Goal: Task Accomplishment & Management: Use online tool/utility

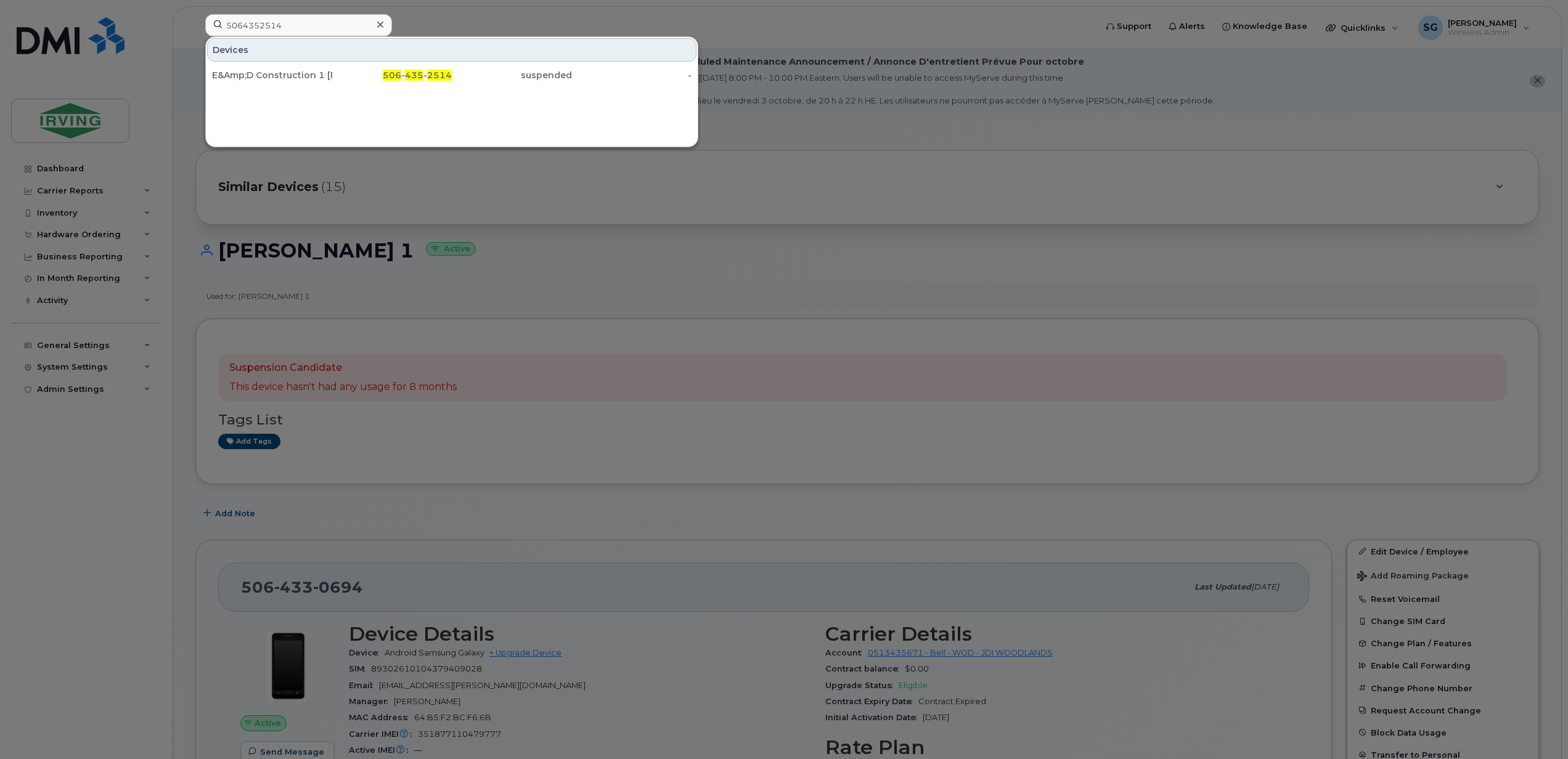
click at [107, 440] on div at bounding box center [784, 380] width 1568 height 759
drag, startPoint x: 304, startPoint y: 23, endPoint x: 213, endPoint y: 23, distance: 91.0
click at [195, 23] on div "5064352514 Devices E&Amp;D Construction 1 Whitney Hiltz 506 - 435 - 2514 suspen…" at bounding box center [646, 27] width 903 height 27
paste input "9532938"
type input "5069532938"
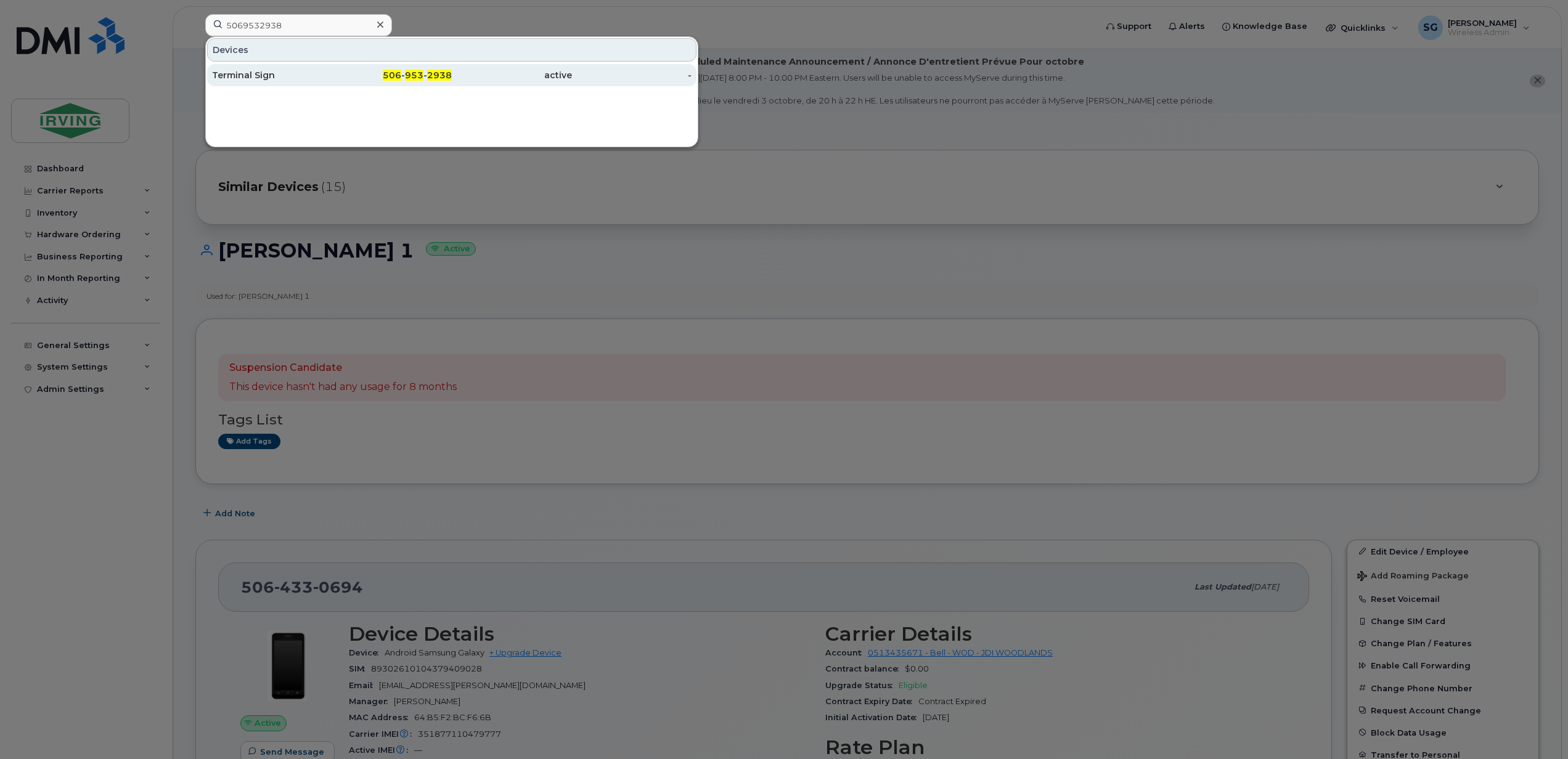
click at [233, 74] on div "Terminal Sign" at bounding box center [272, 75] width 120 height 12
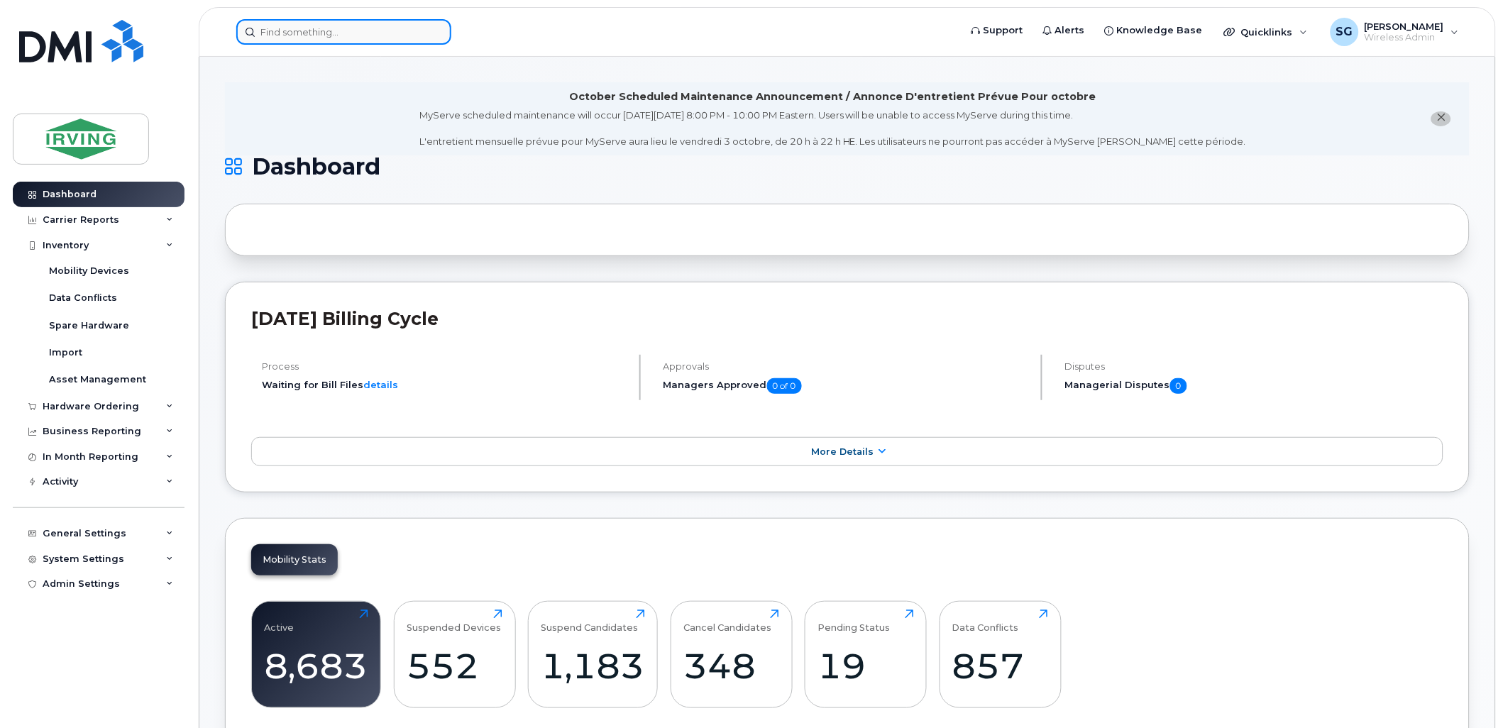
click at [329, 28] on input at bounding box center [343, 32] width 215 height 26
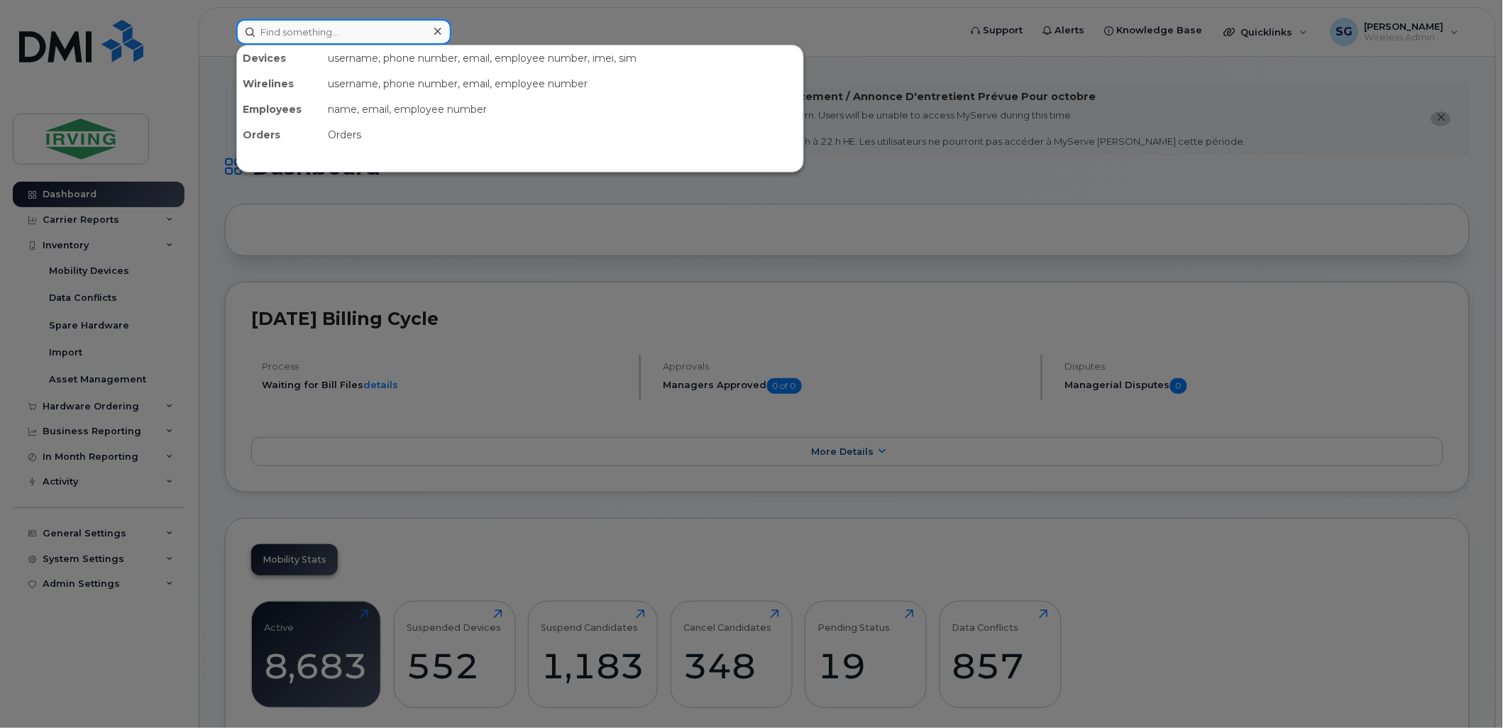
paste input "513743804"
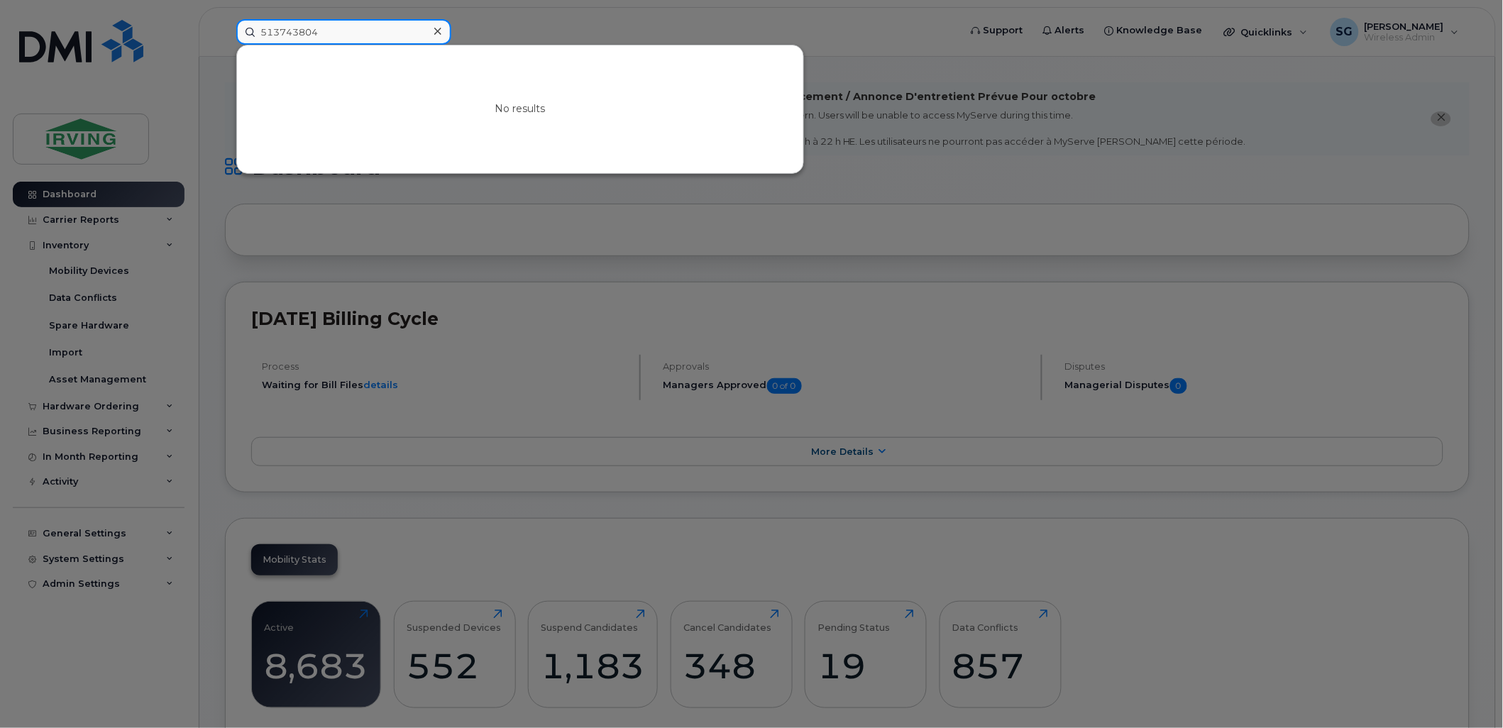
drag, startPoint x: 346, startPoint y: 37, endPoint x: 234, endPoint y: 36, distance: 111.4
click at [234, 36] on div "513743804 No results" at bounding box center [593, 32] width 737 height 26
paste input "4373280460"
type input "4373280460"
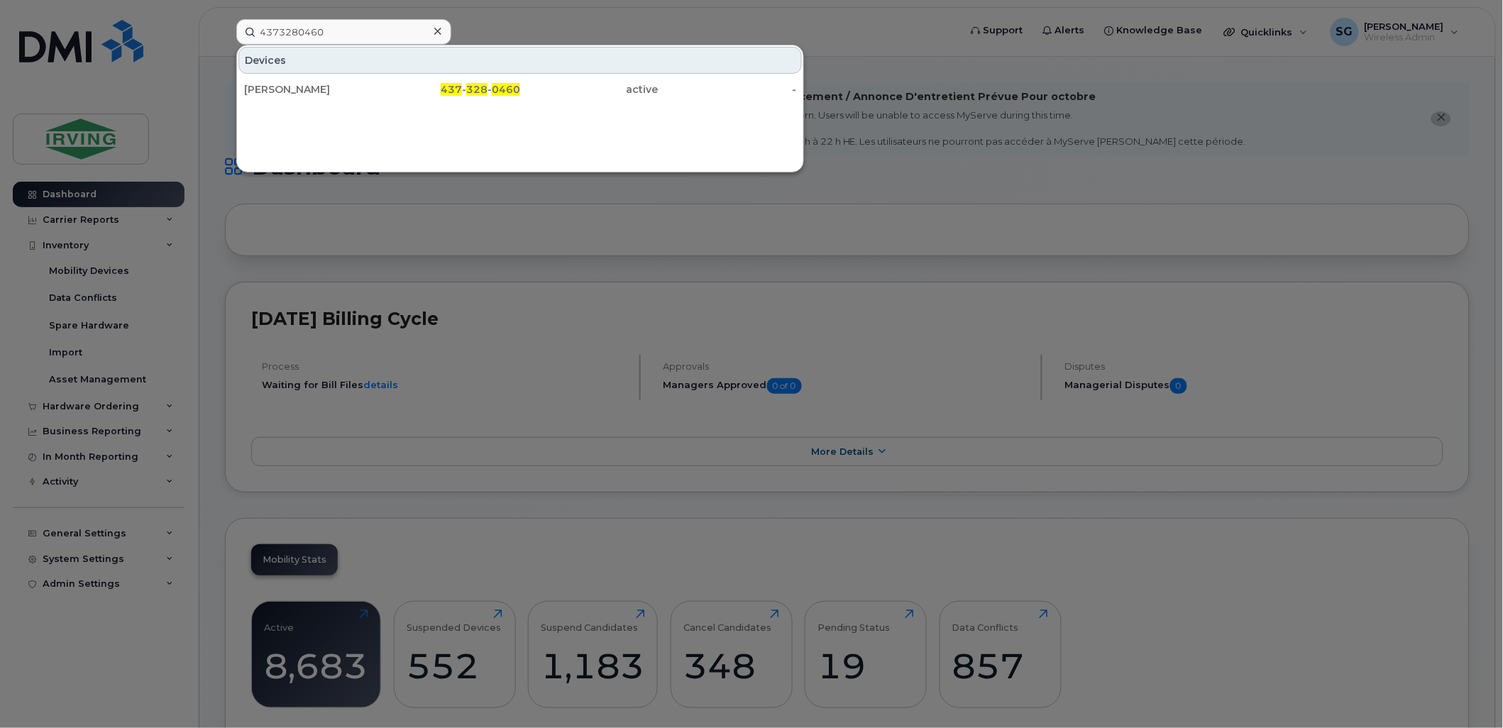
click at [793, 255] on div at bounding box center [751, 364] width 1503 height 728
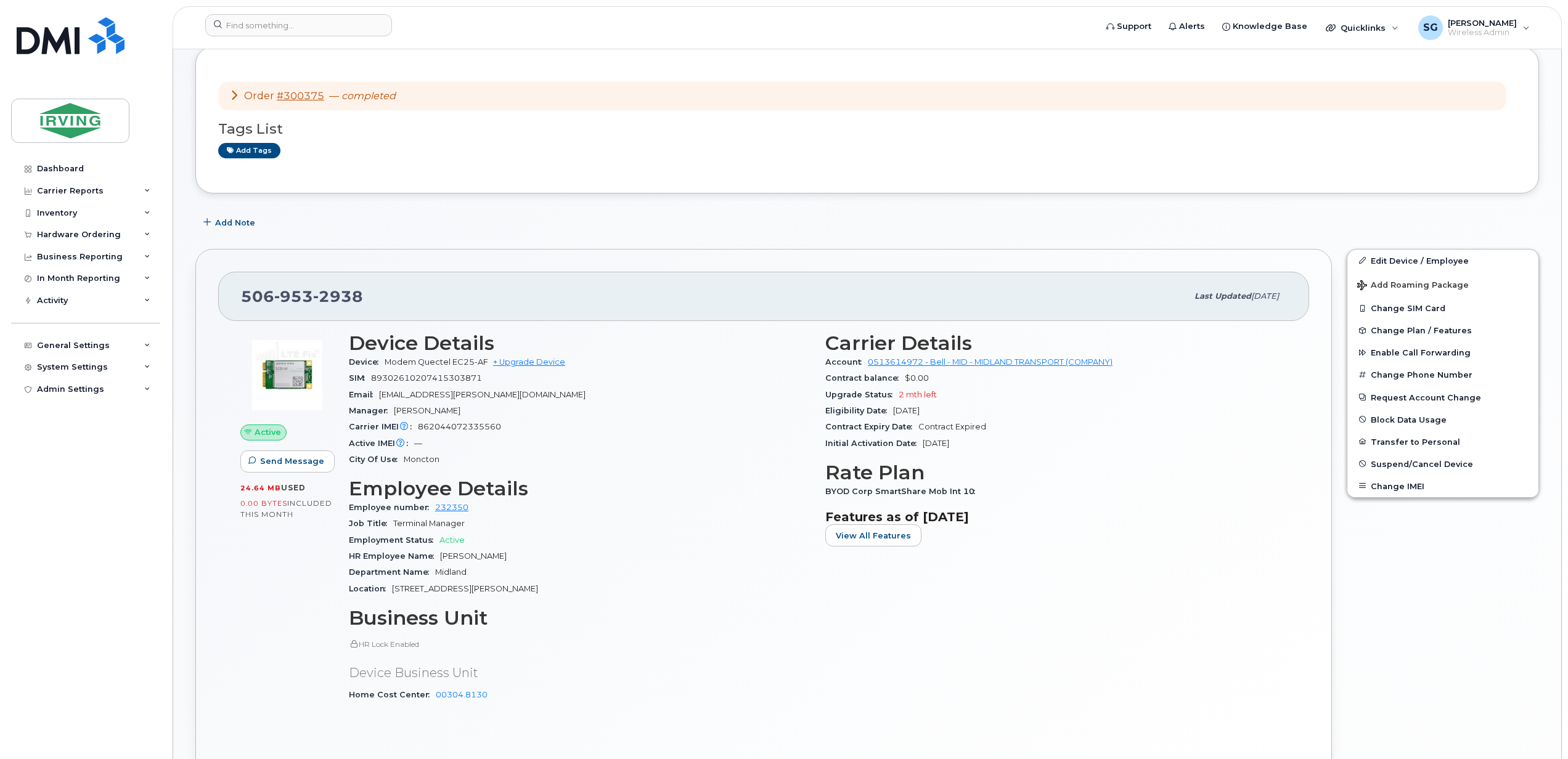
scroll to position [247, 0]
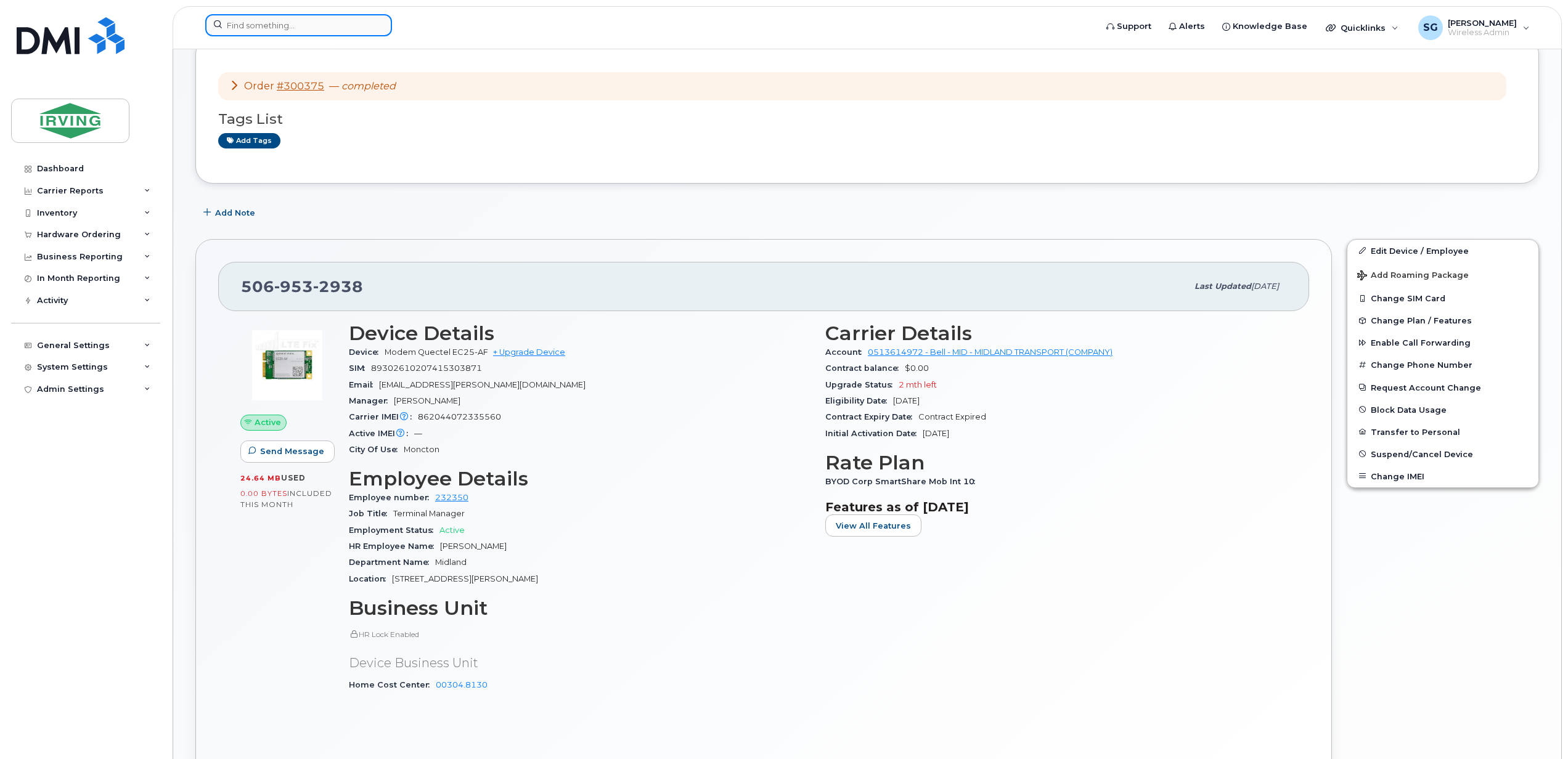
click at [296, 32] on input at bounding box center [298, 25] width 187 height 23
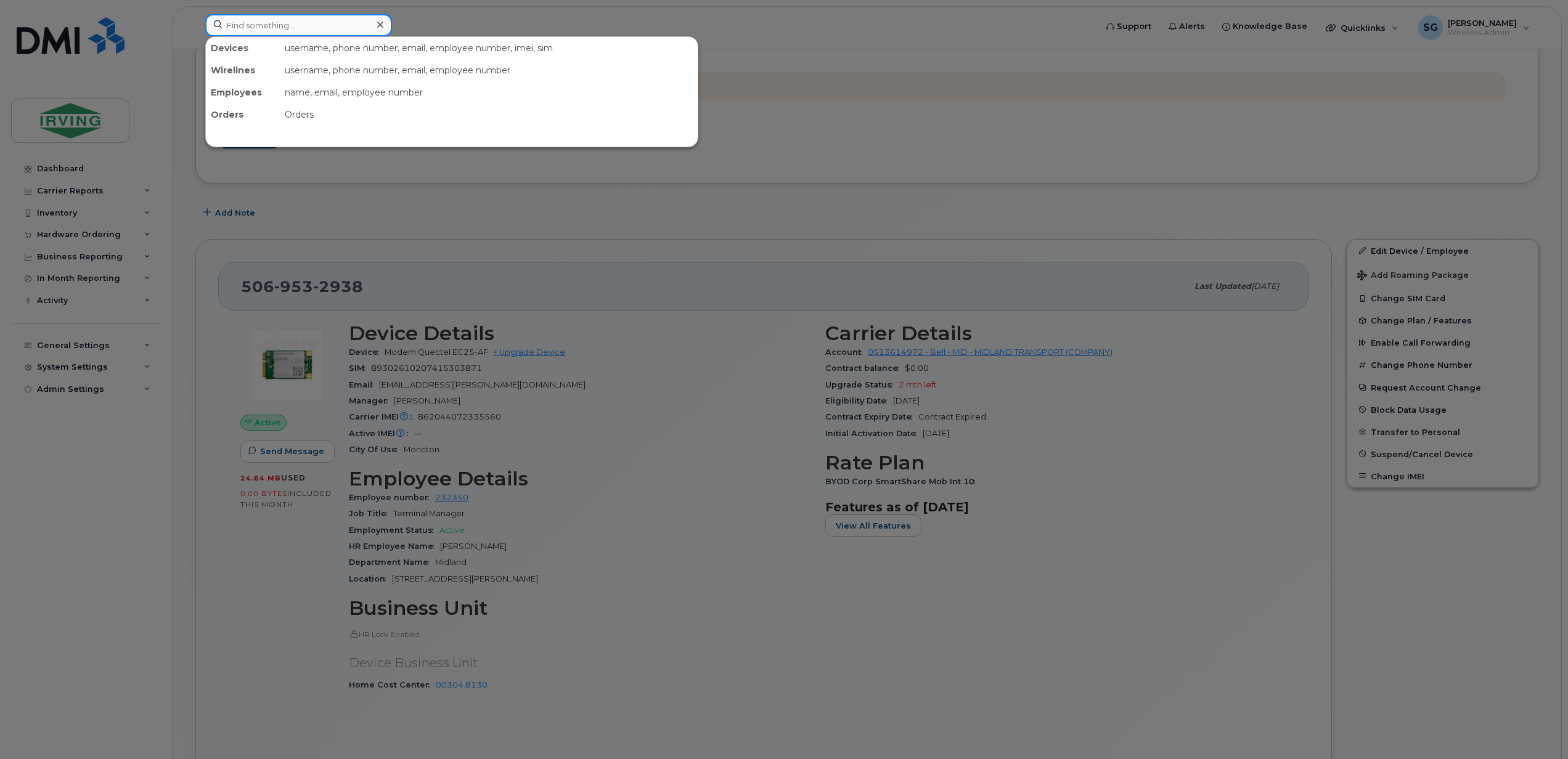
paste input "5063778579"
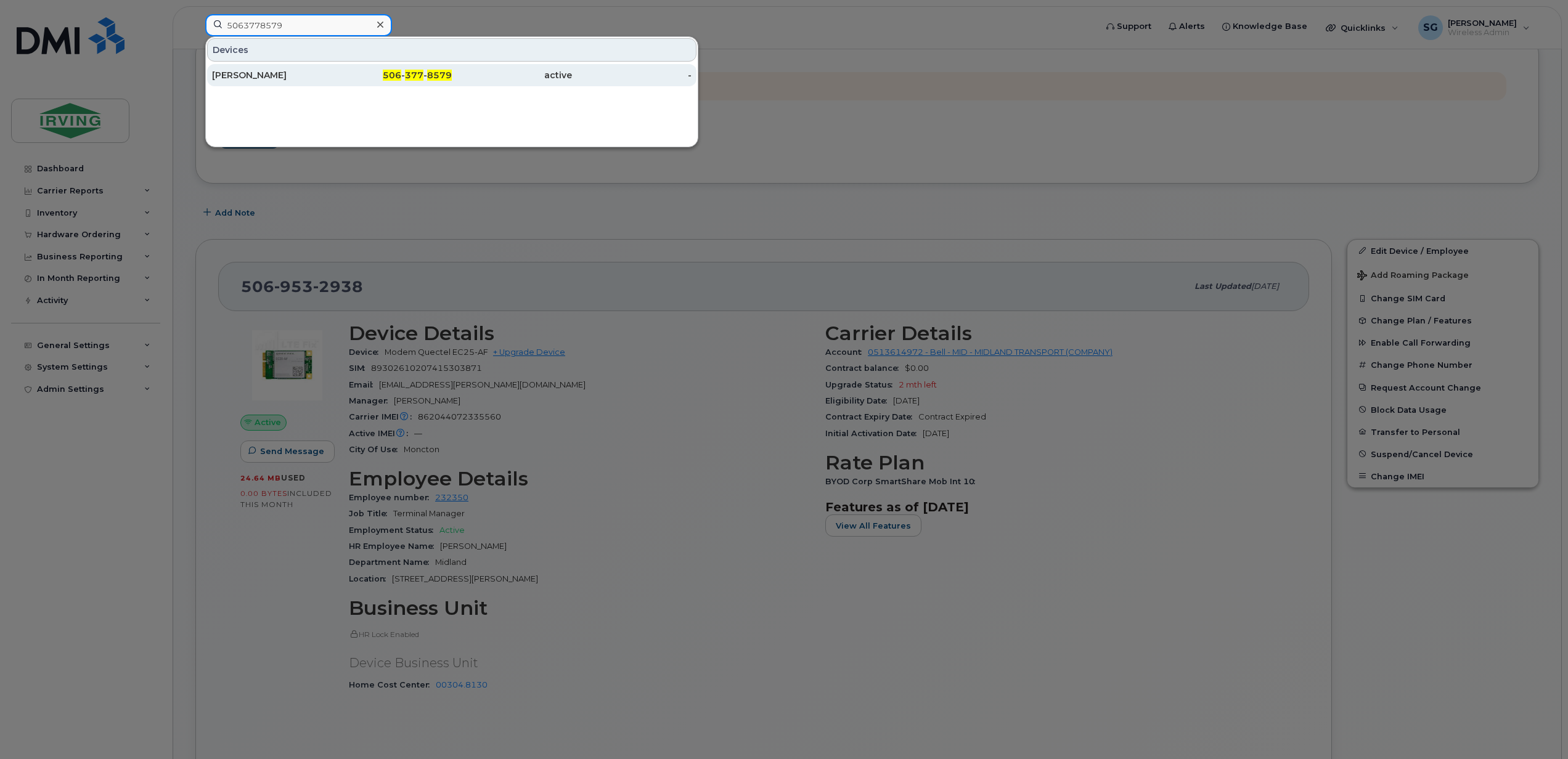
type input "5063778579"
click at [296, 75] on div "Steve Kilkenny" at bounding box center [272, 75] width 120 height 12
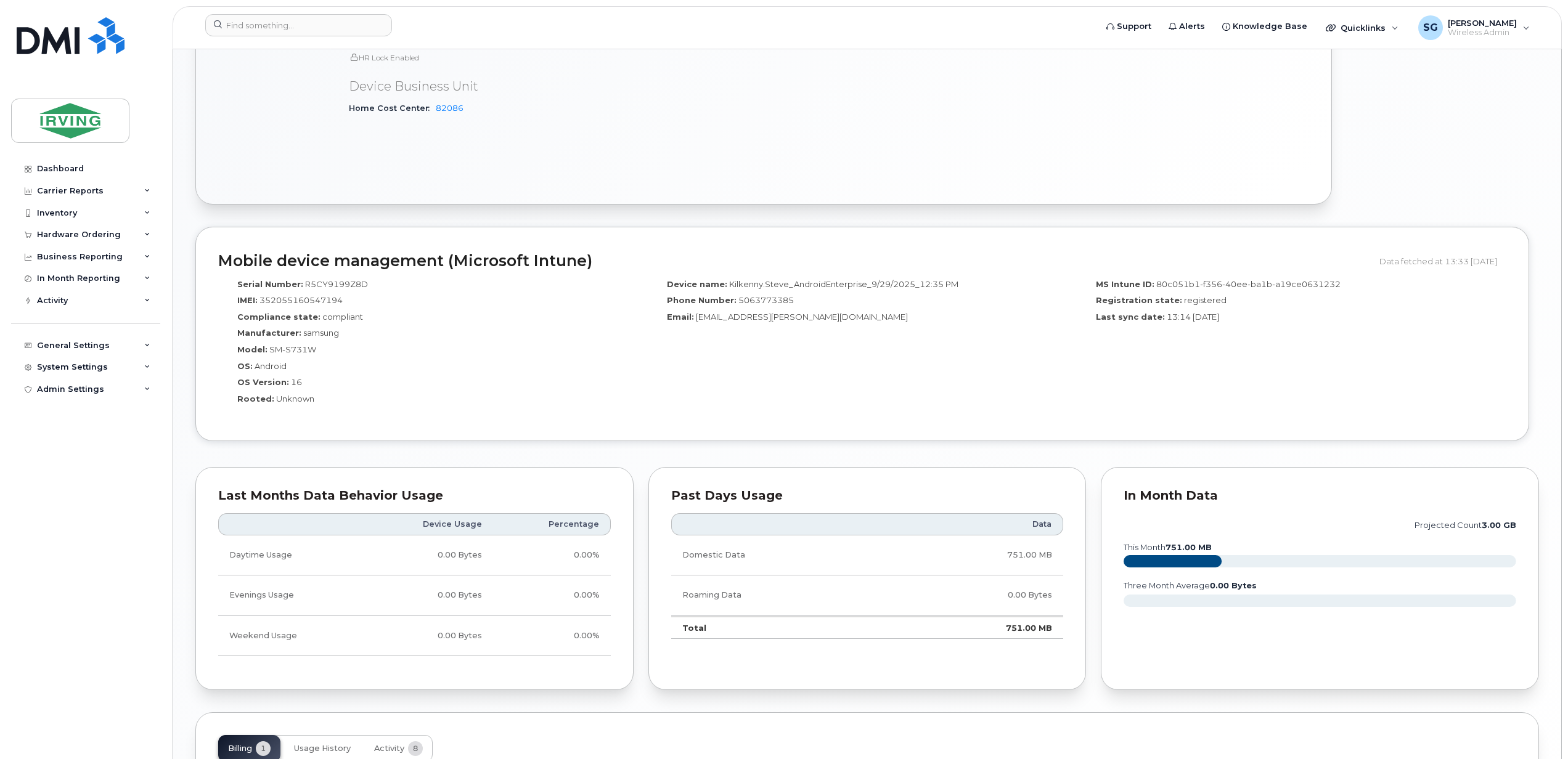
scroll to position [1068, 0]
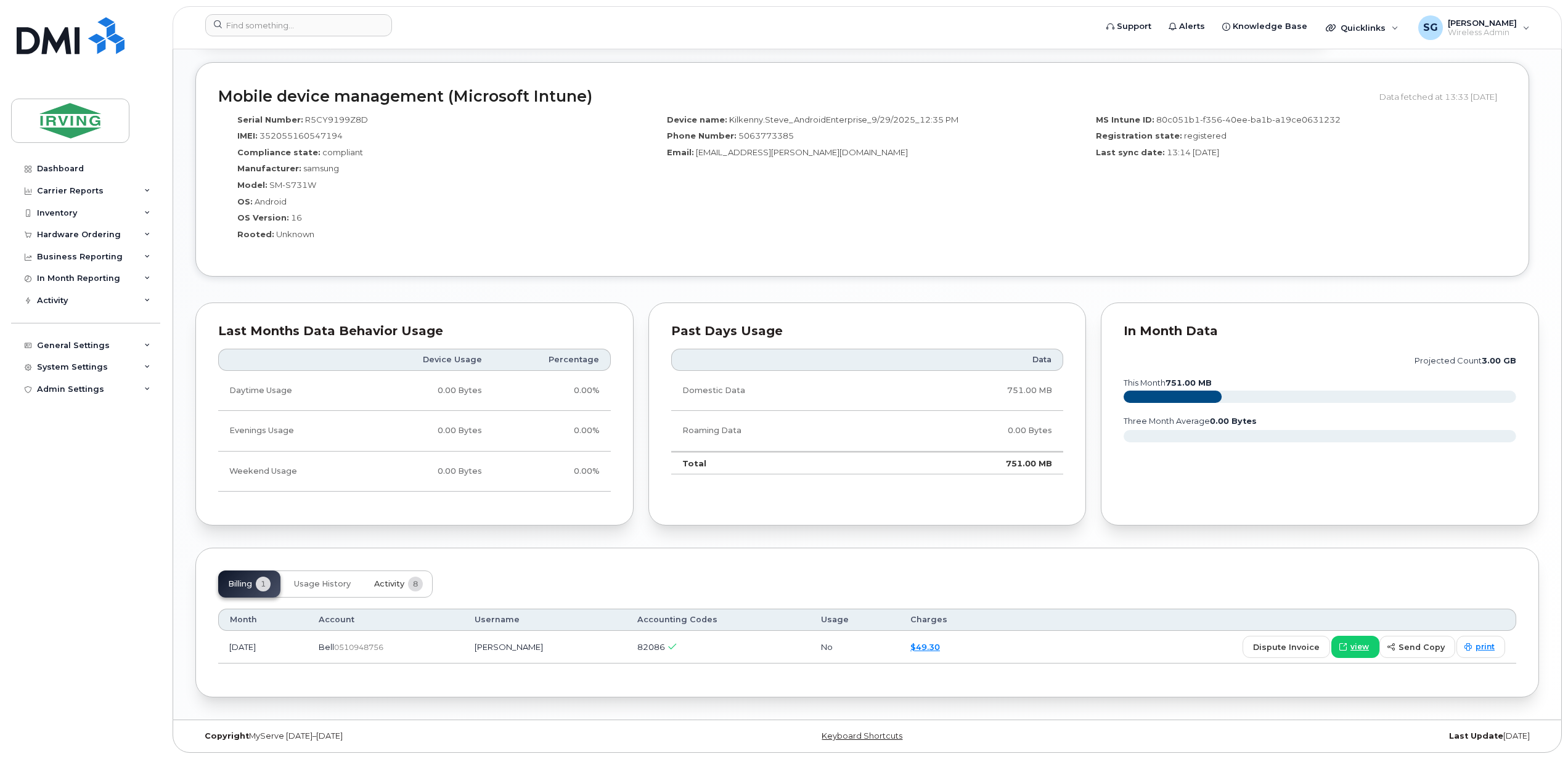
click at [386, 583] on span "Activity" at bounding box center [389, 584] width 30 height 10
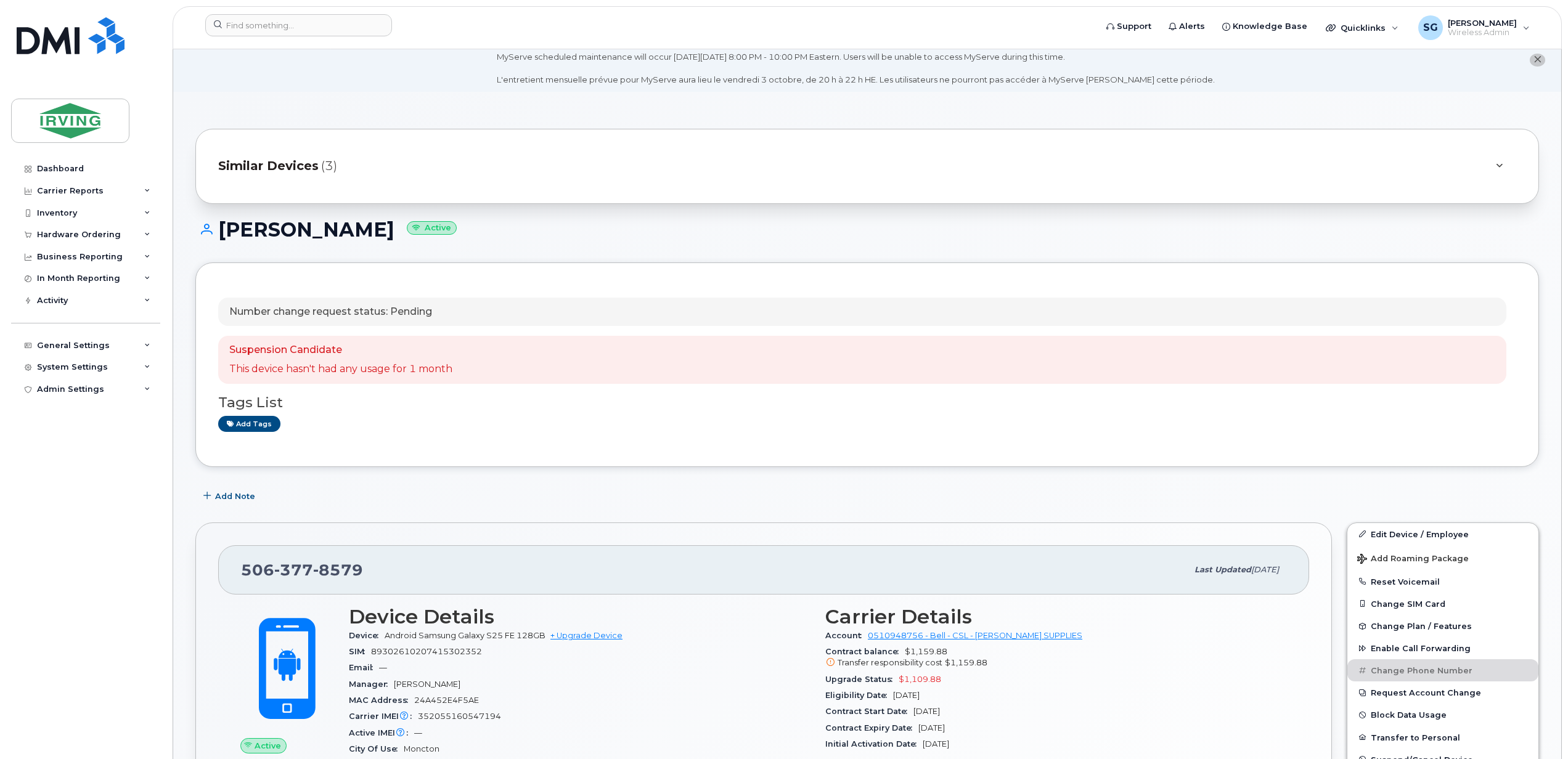
scroll to position [0, 0]
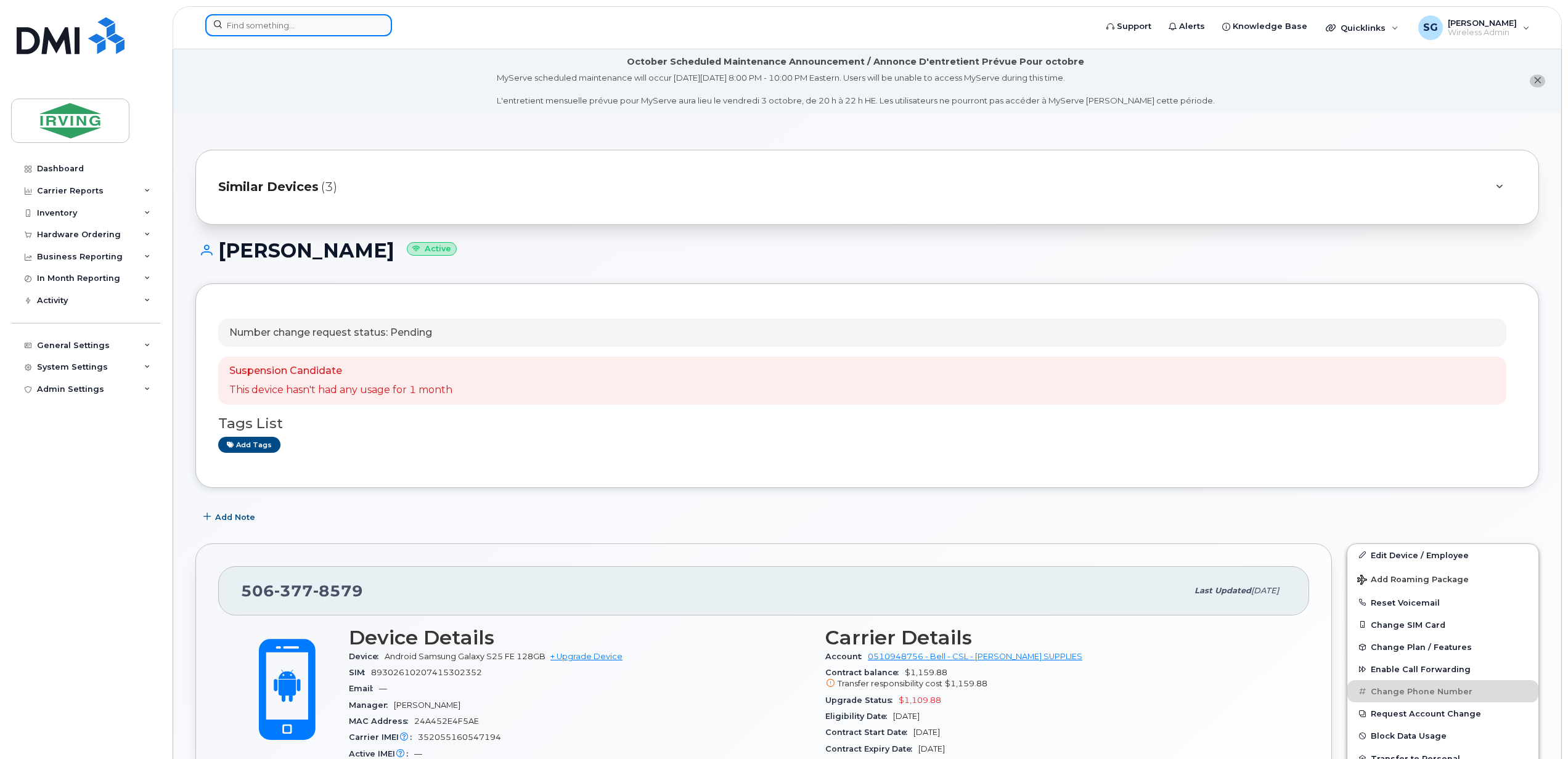
click at [288, 27] on input at bounding box center [298, 25] width 187 height 23
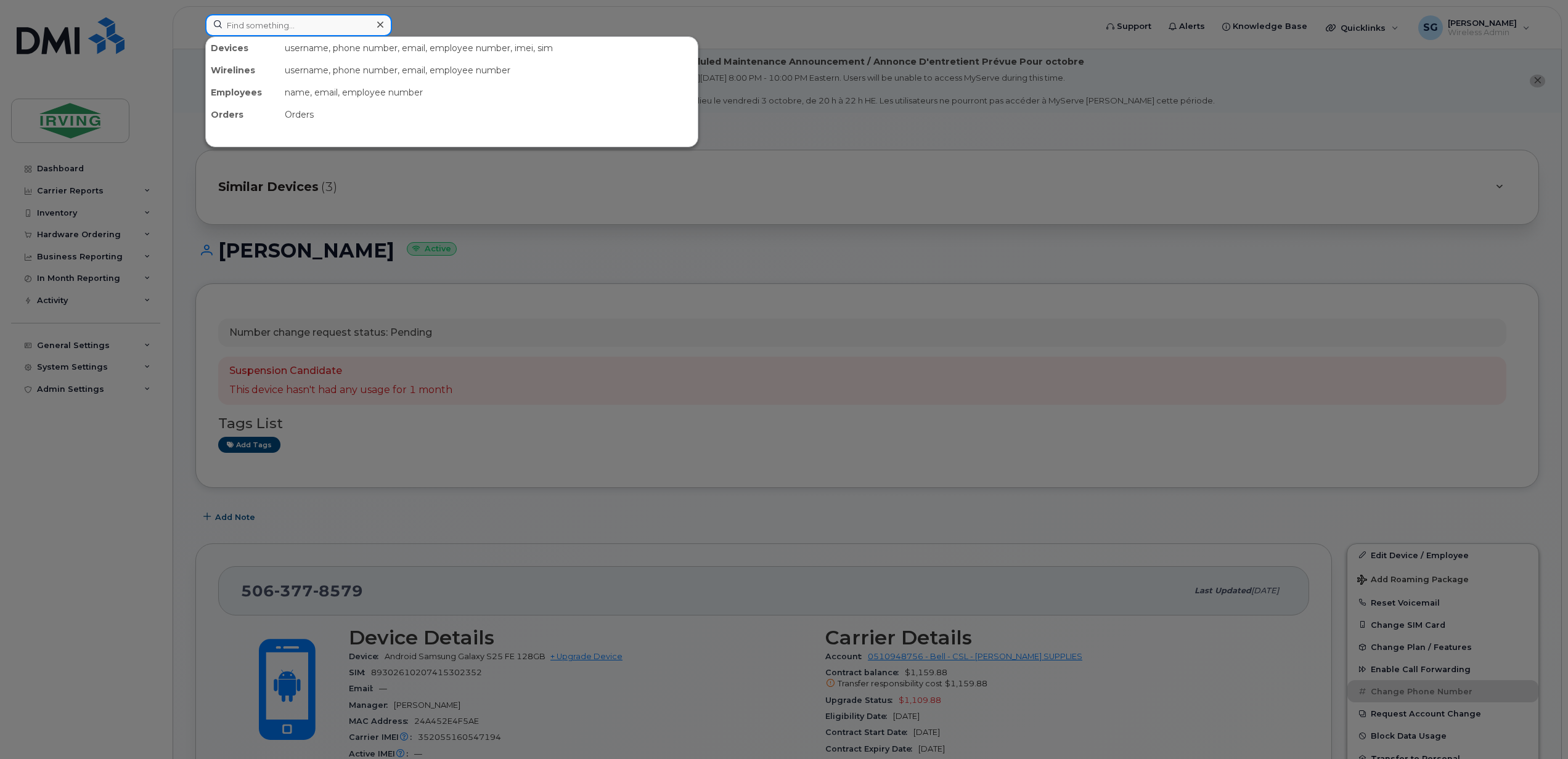
paste input "5063804046"
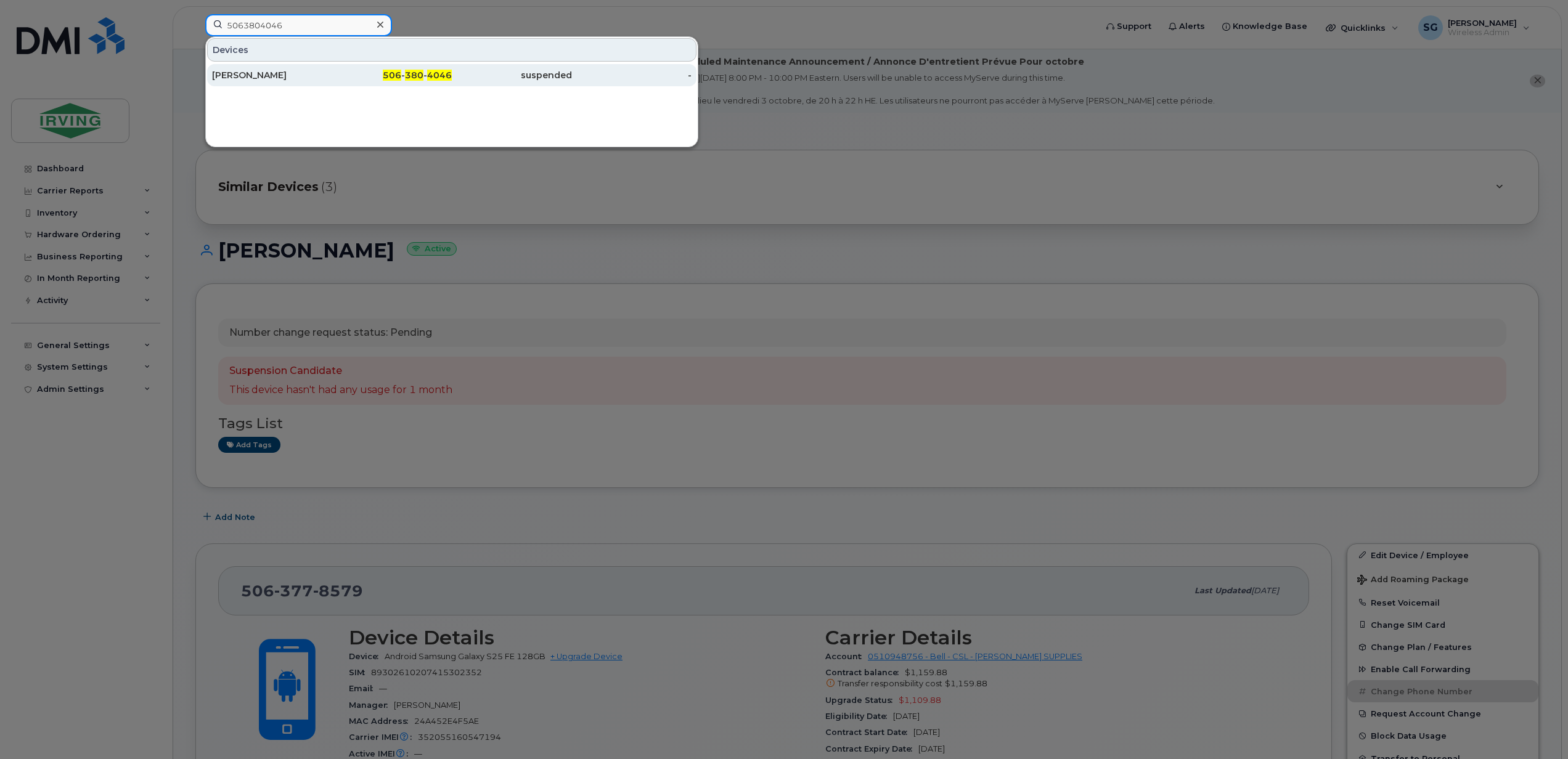
type input "5063804046"
drag, startPoint x: 281, startPoint y: 75, endPoint x: 273, endPoint y: 77, distance: 8.2
click at [281, 75] on div "Tayler Akerley" at bounding box center [272, 75] width 120 height 12
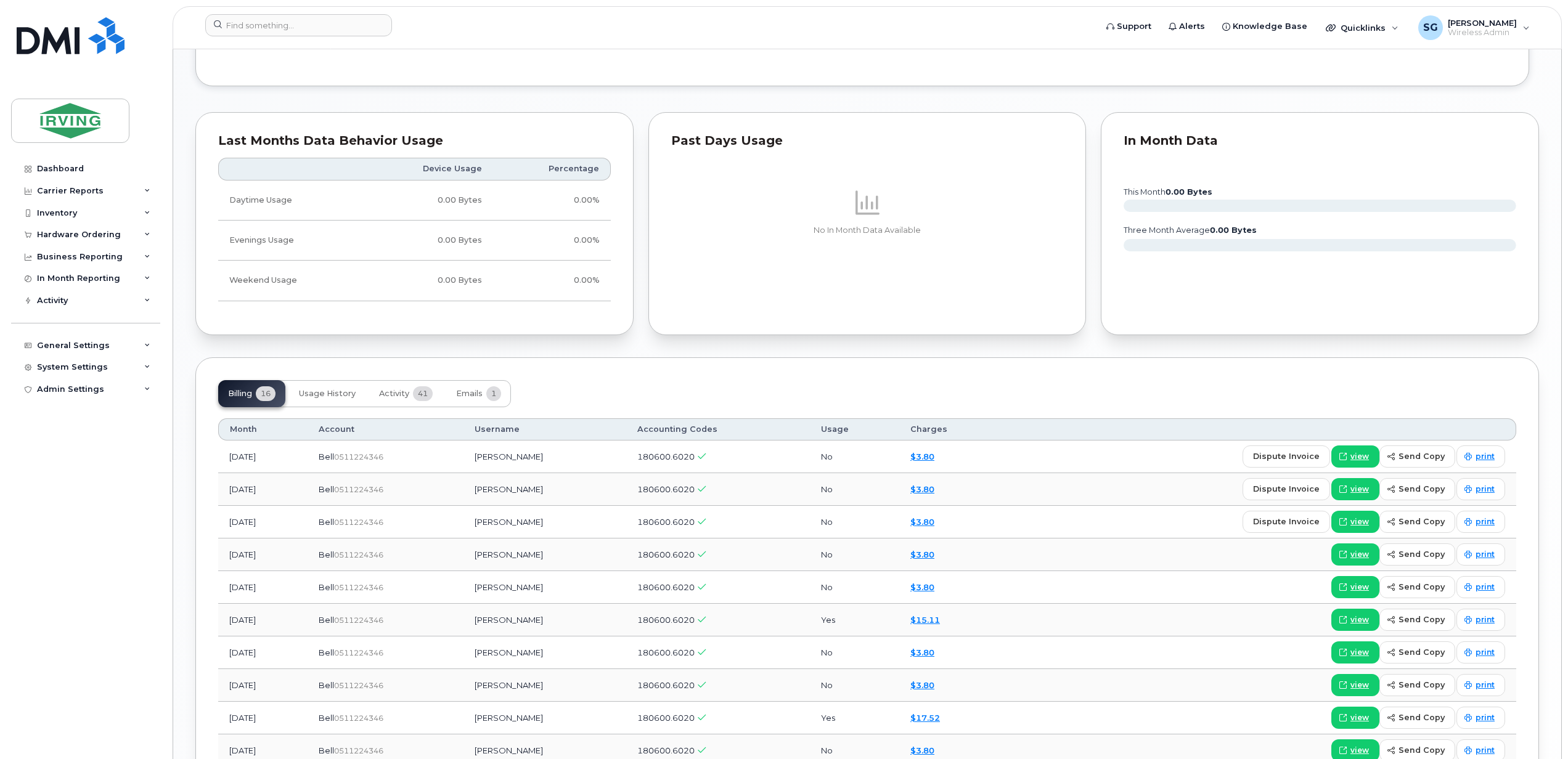
scroll to position [1232, 0]
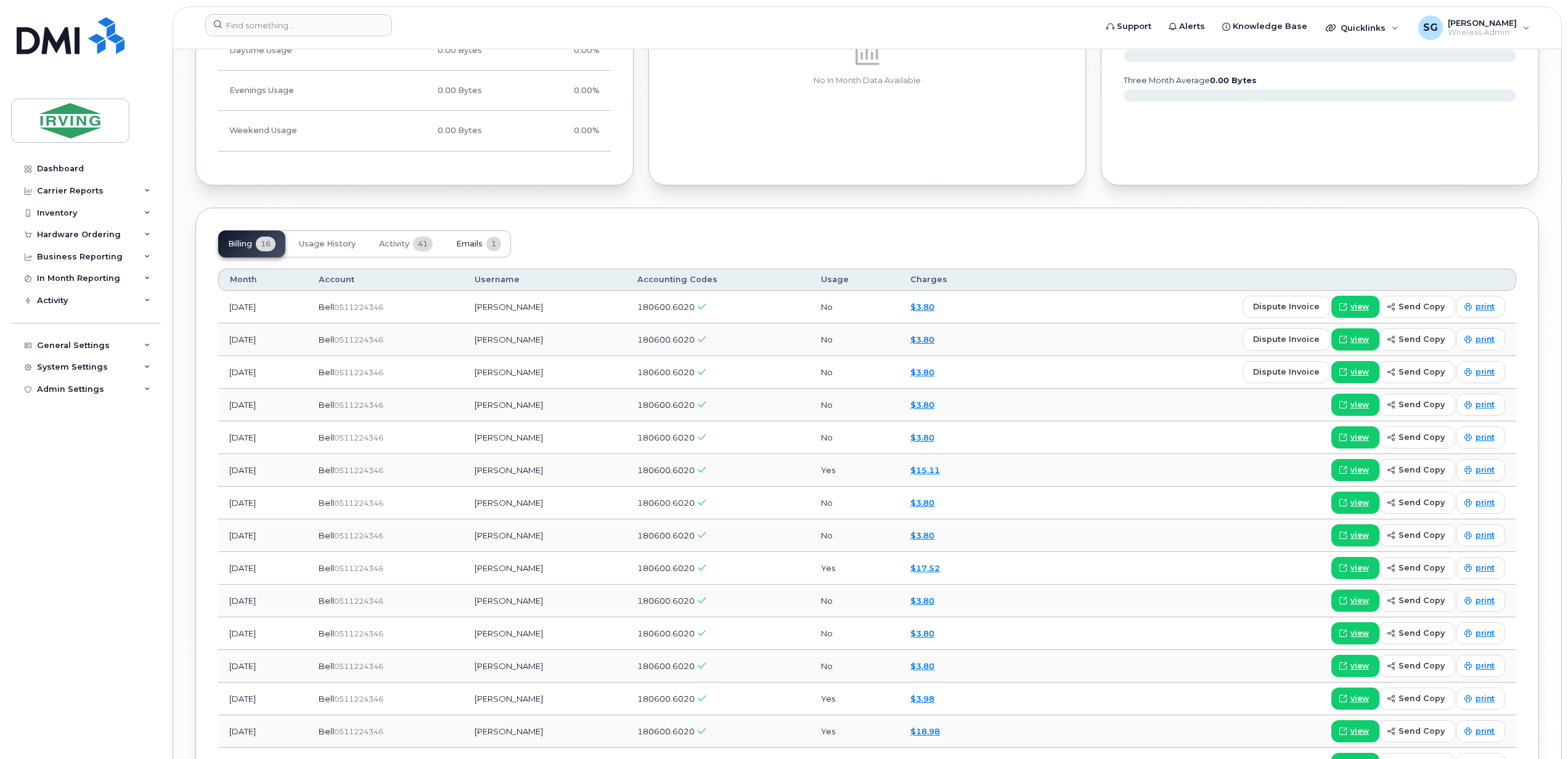
click at [467, 247] on span "Emails" at bounding box center [469, 243] width 27 height 10
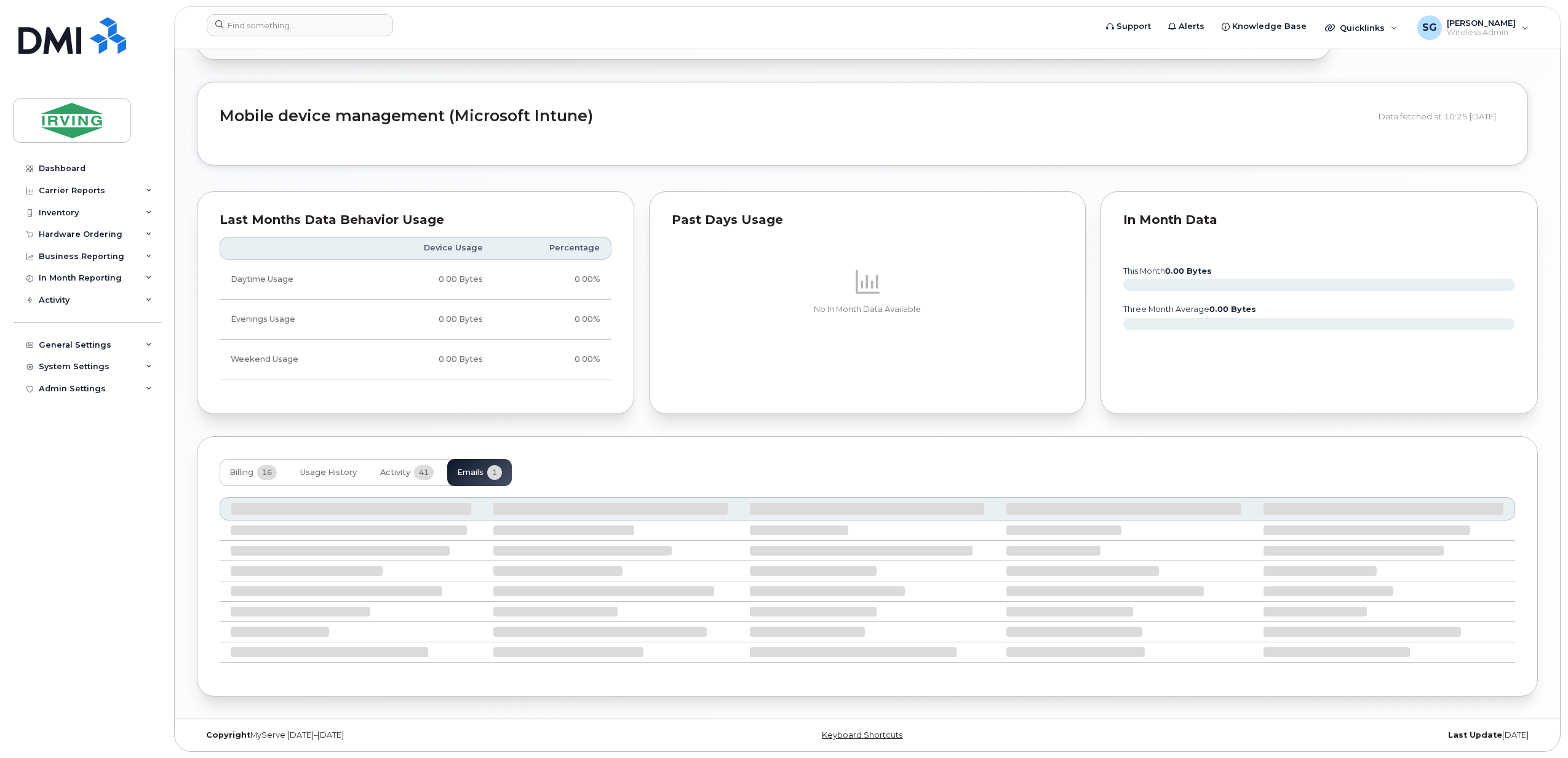
scroll to position [886, 0]
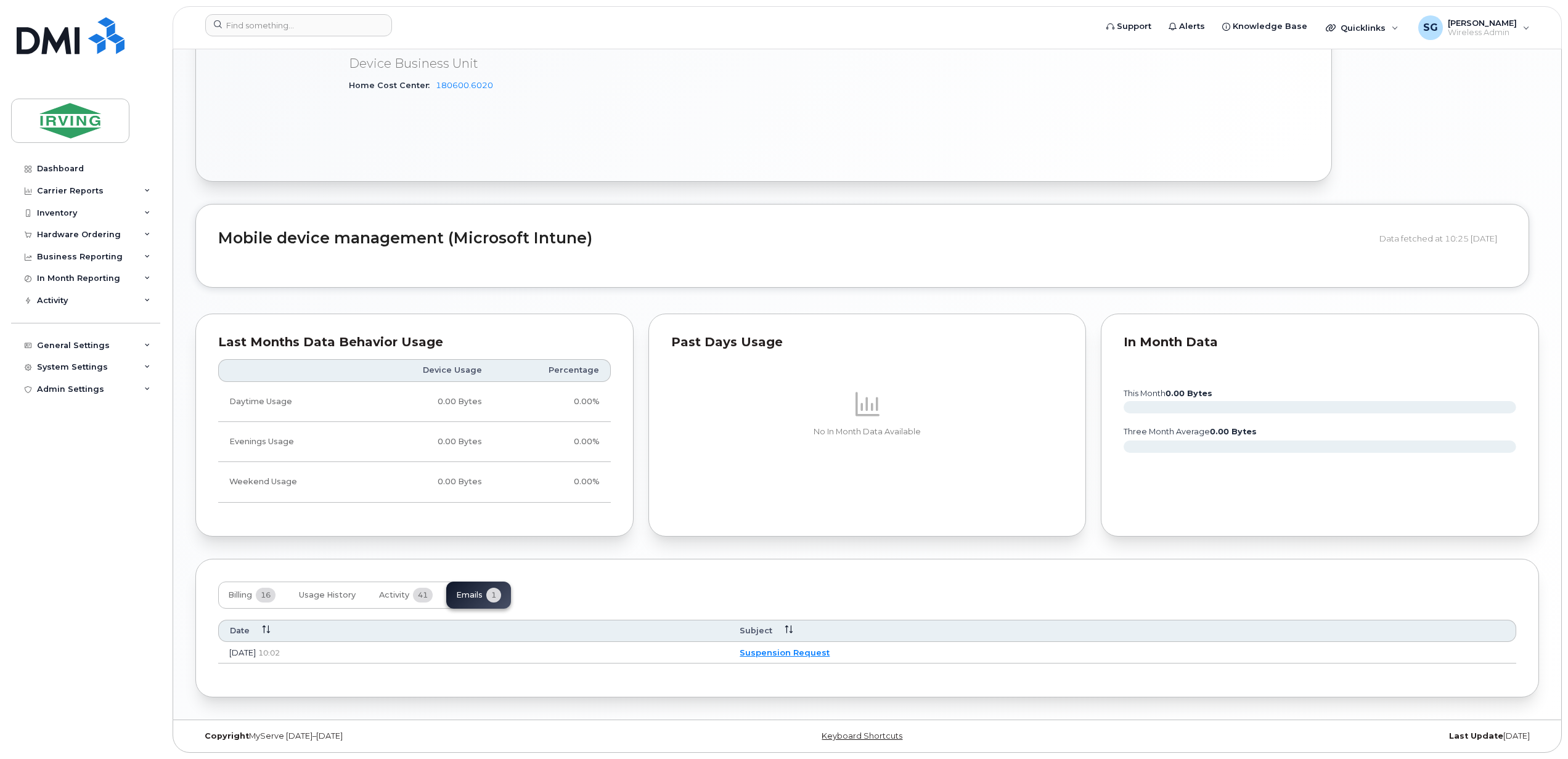
click at [830, 652] on link "Suspension Request" at bounding box center [785, 652] width 90 height 10
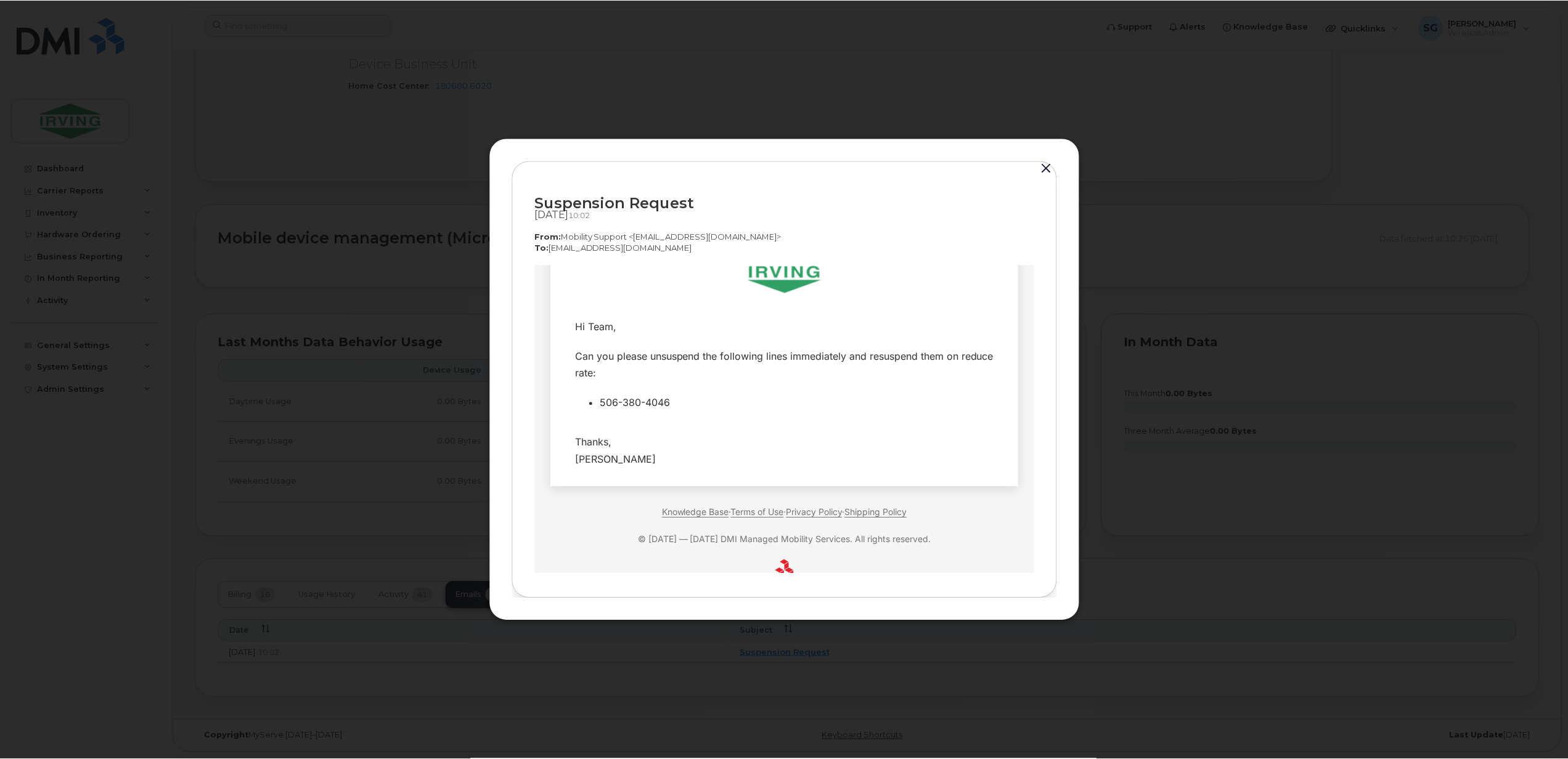
scroll to position [82, 0]
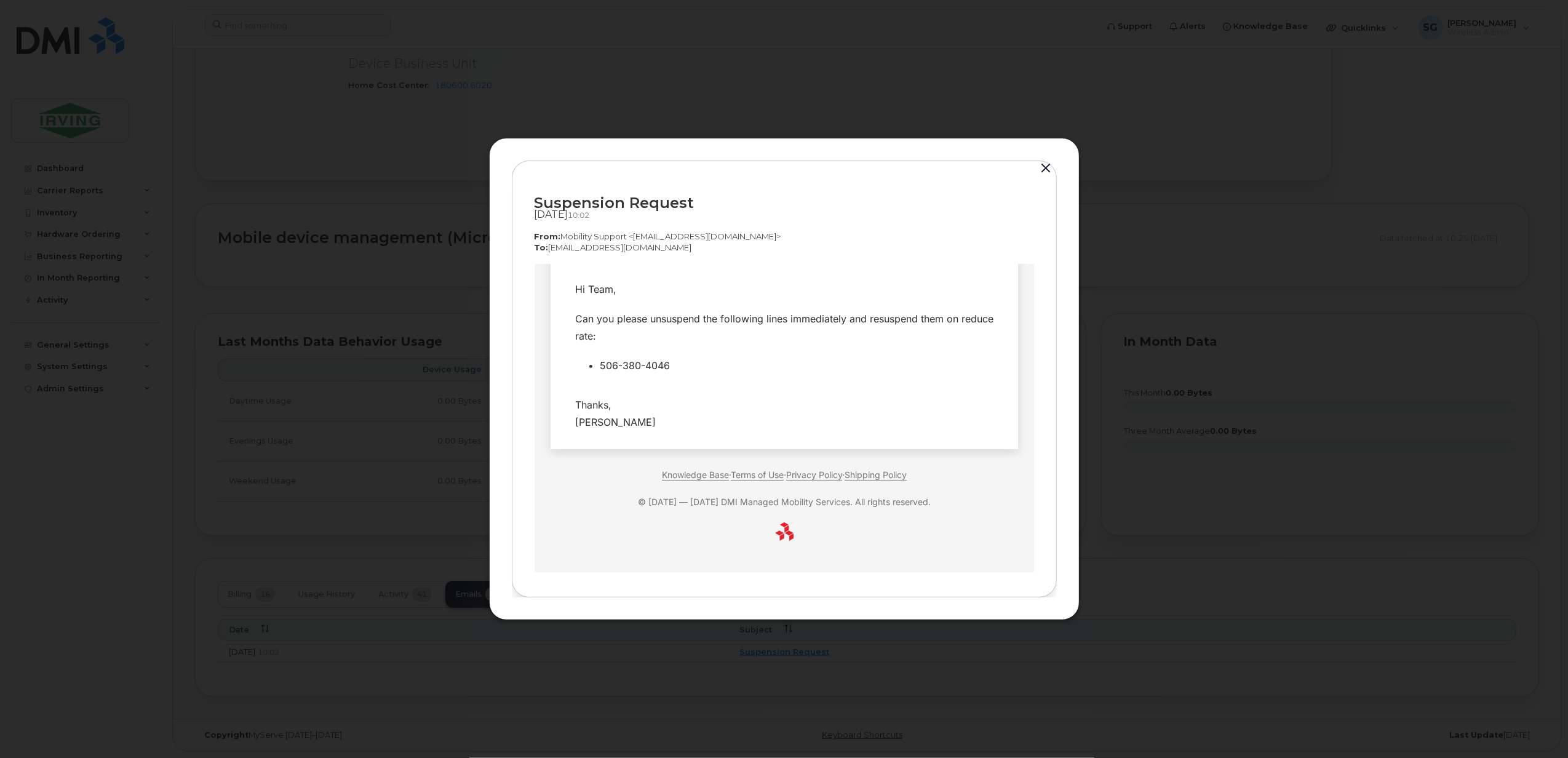
click at [1041, 167] on button "button" at bounding box center [1045, 168] width 18 height 17
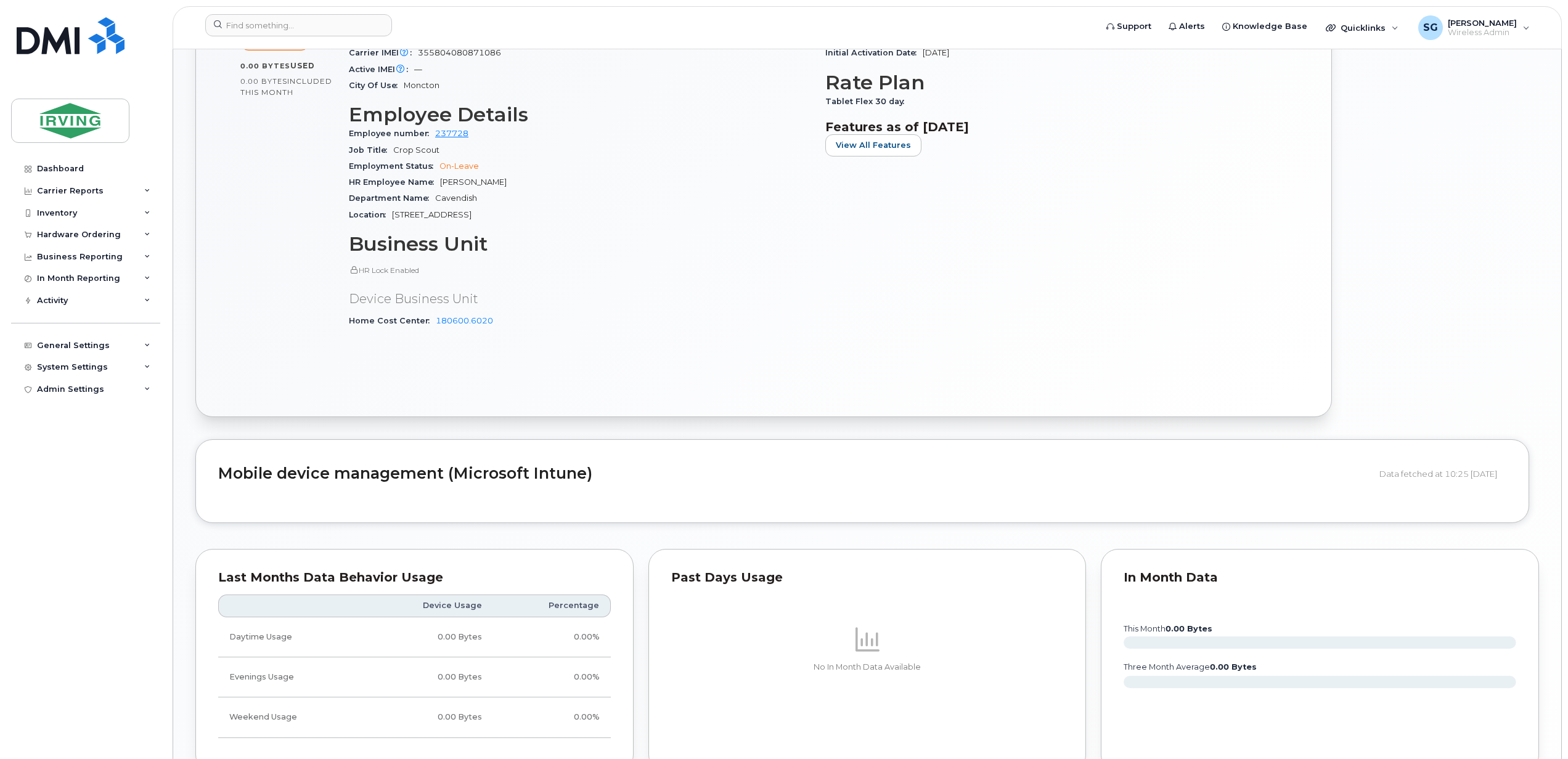
scroll to position [888, 0]
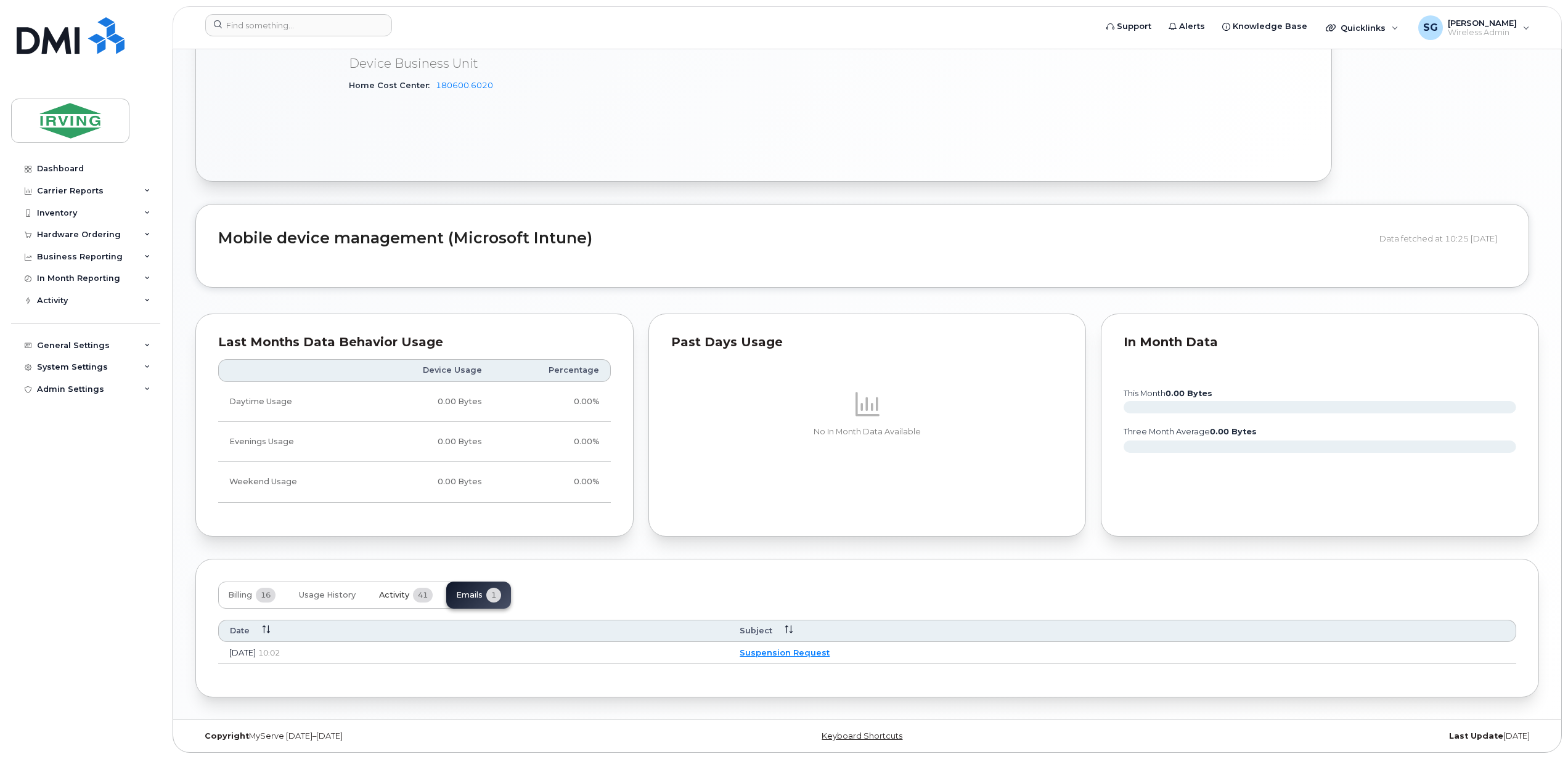
click at [394, 599] on button "Activity 41" at bounding box center [406, 595] width 73 height 27
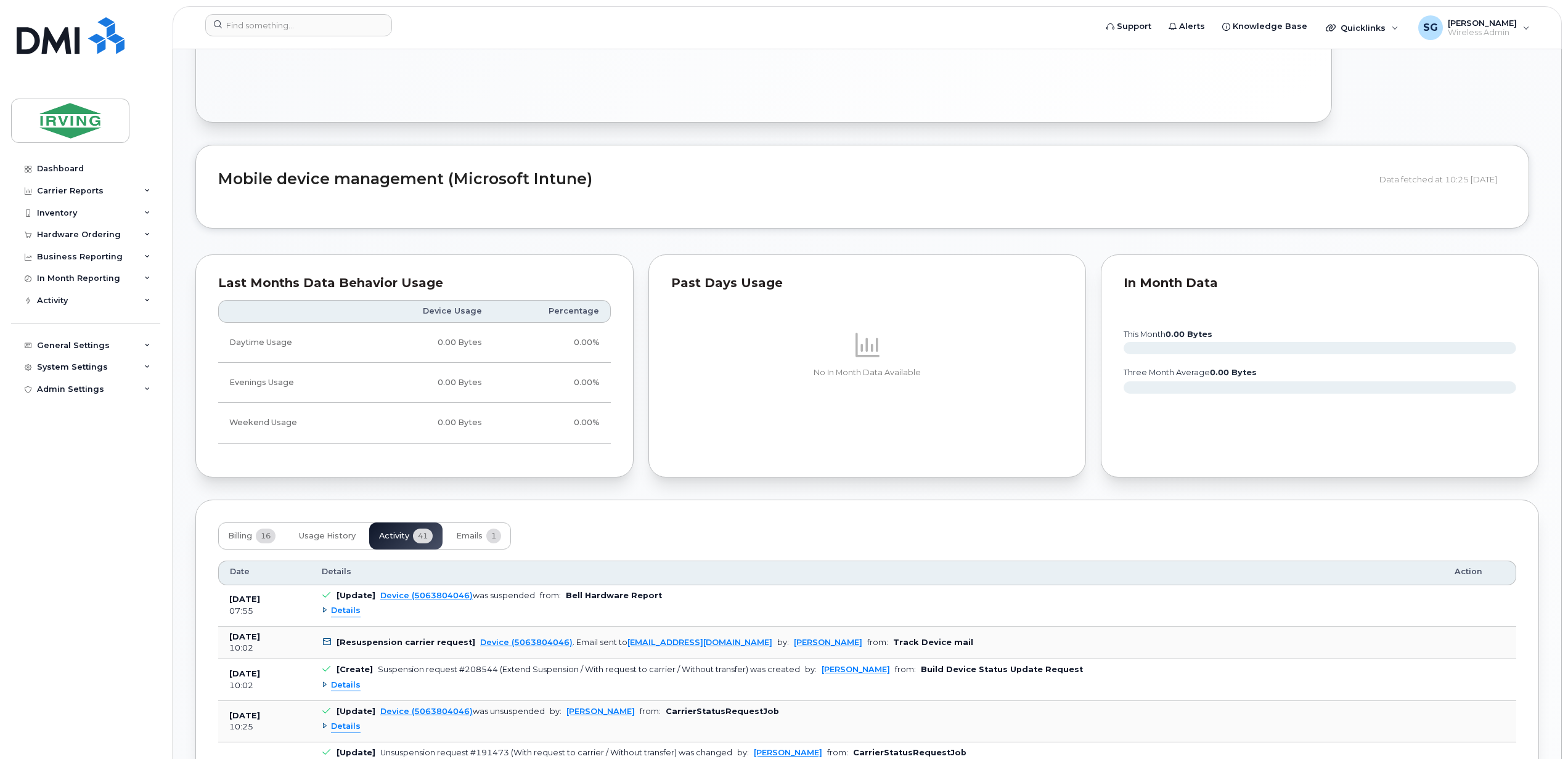
scroll to position [969, 0]
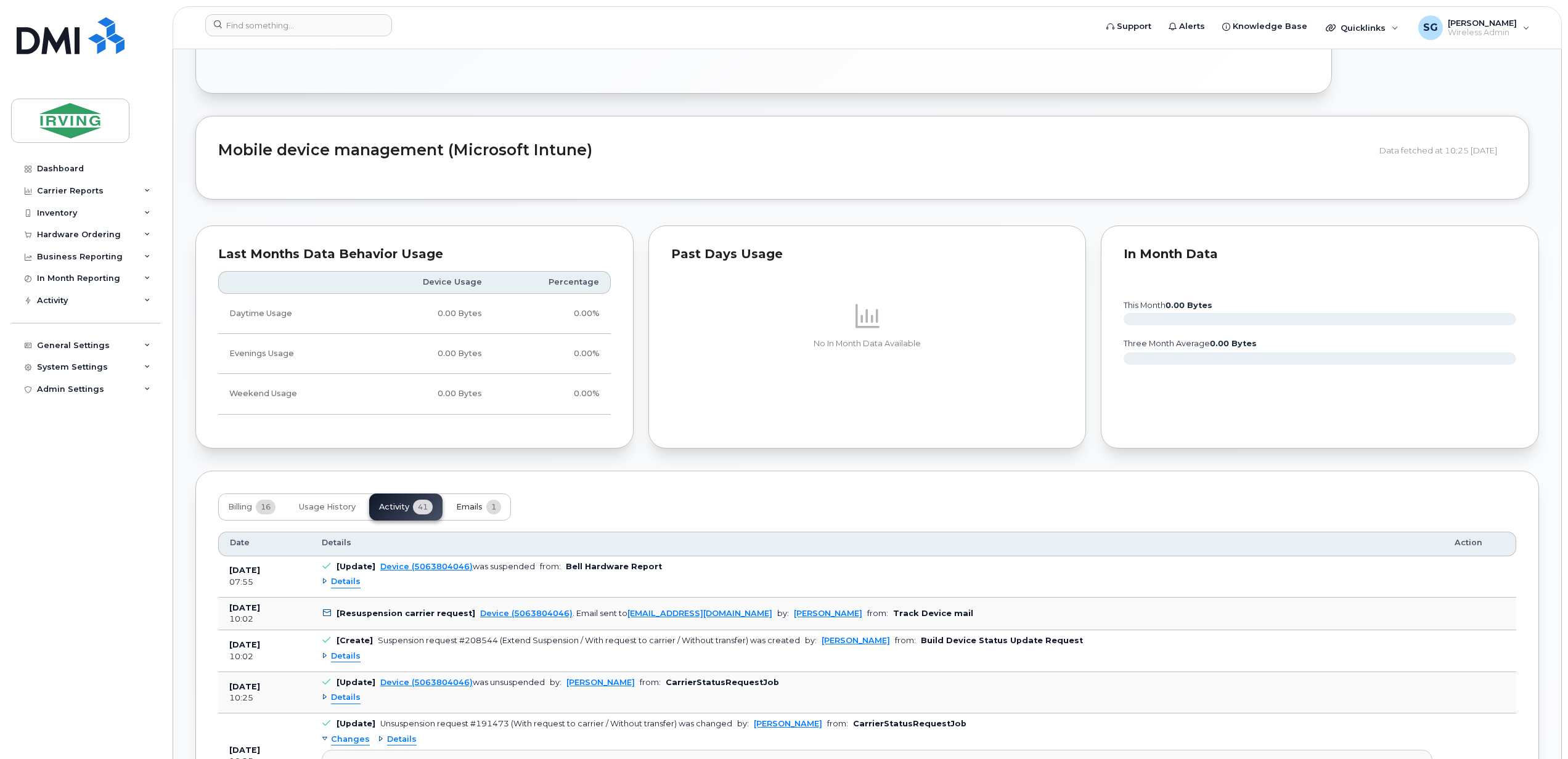
click at [472, 509] on span "Emails" at bounding box center [469, 506] width 27 height 10
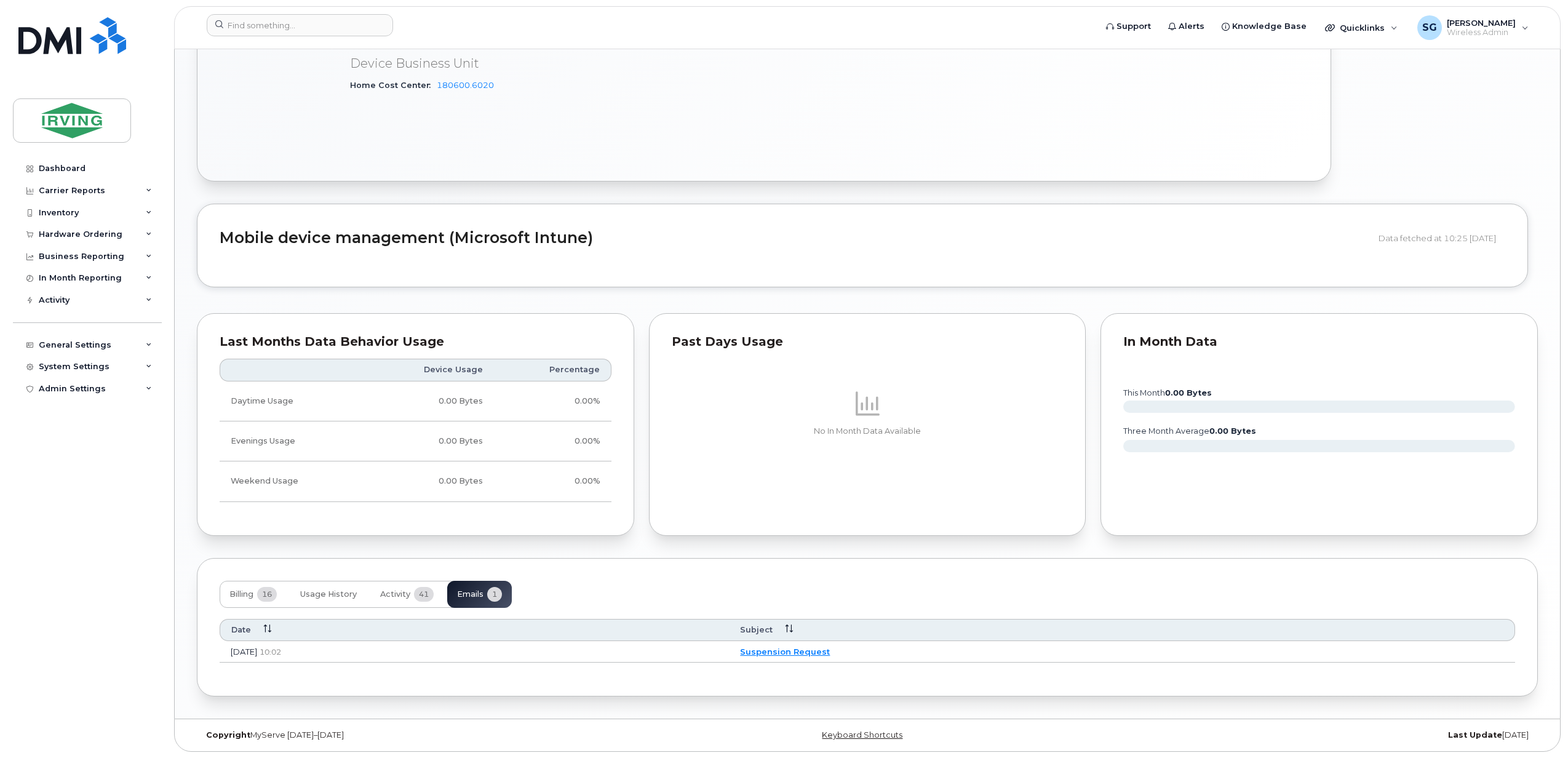
scroll to position [886, 0]
click at [828, 653] on link "Suspension Request" at bounding box center [784, 651] width 90 height 10
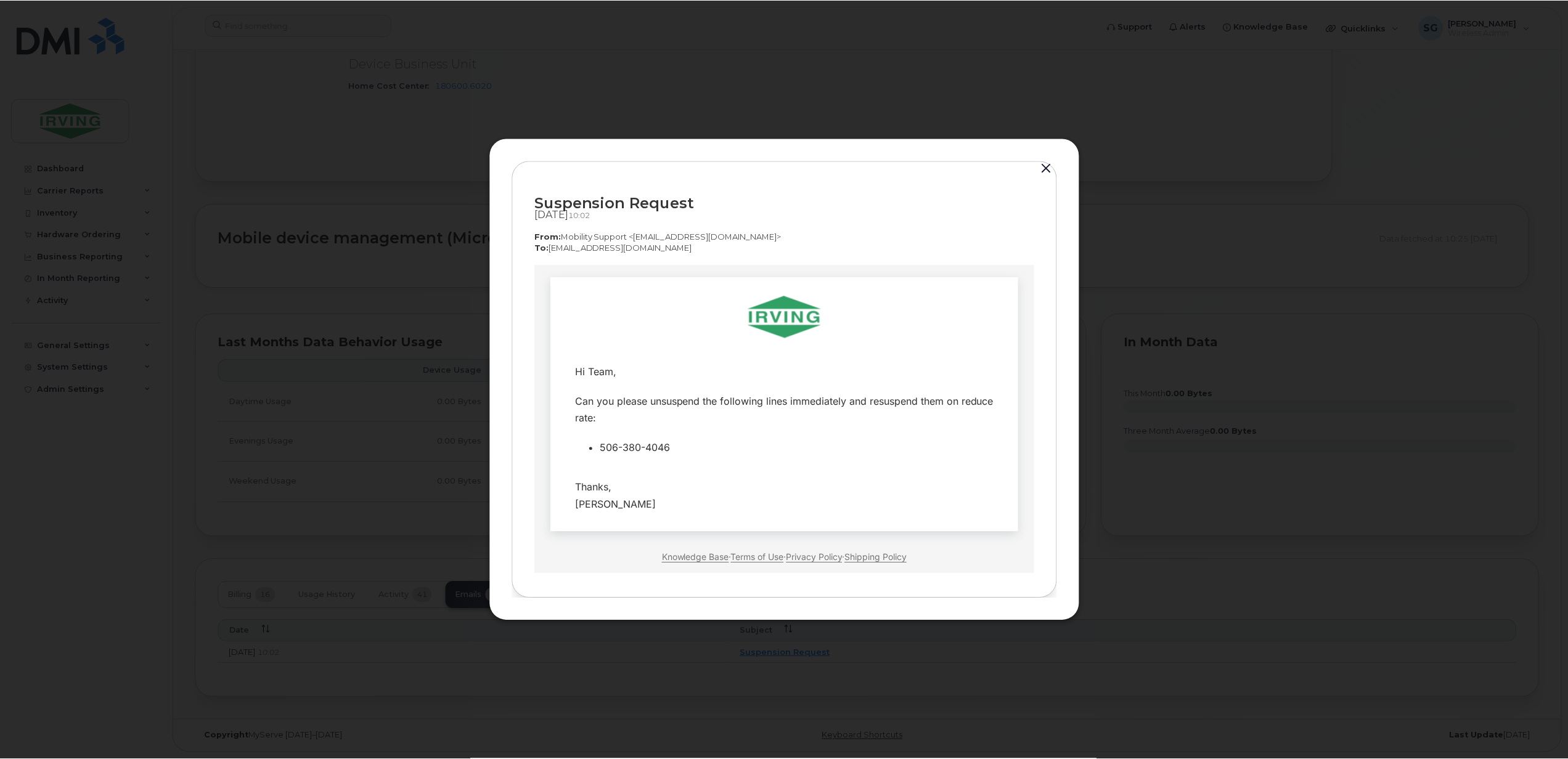
scroll to position [0, 0]
click at [1044, 166] on button "button" at bounding box center [1048, 168] width 18 height 17
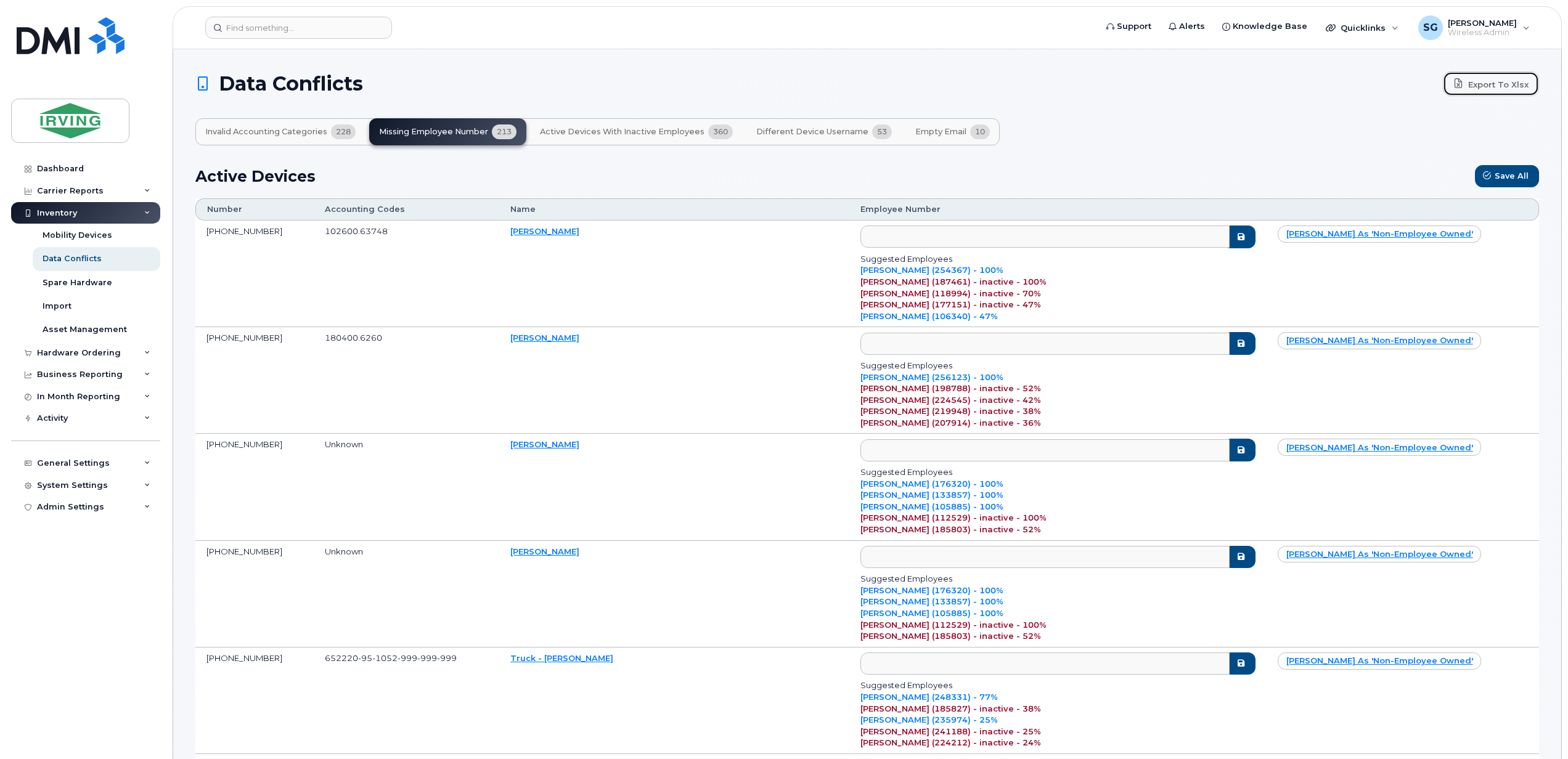
drag, startPoint x: 1474, startPoint y: 82, endPoint x: 1436, endPoint y: 89, distance: 38.6
click at [1474, 82] on link "Export to Xlsx" at bounding box center [1491, 83] width 96 height 24
click at [617, 131] on span "Active Devices with Inactive Employees" at bounding box center [622, 131] width 164 height 10
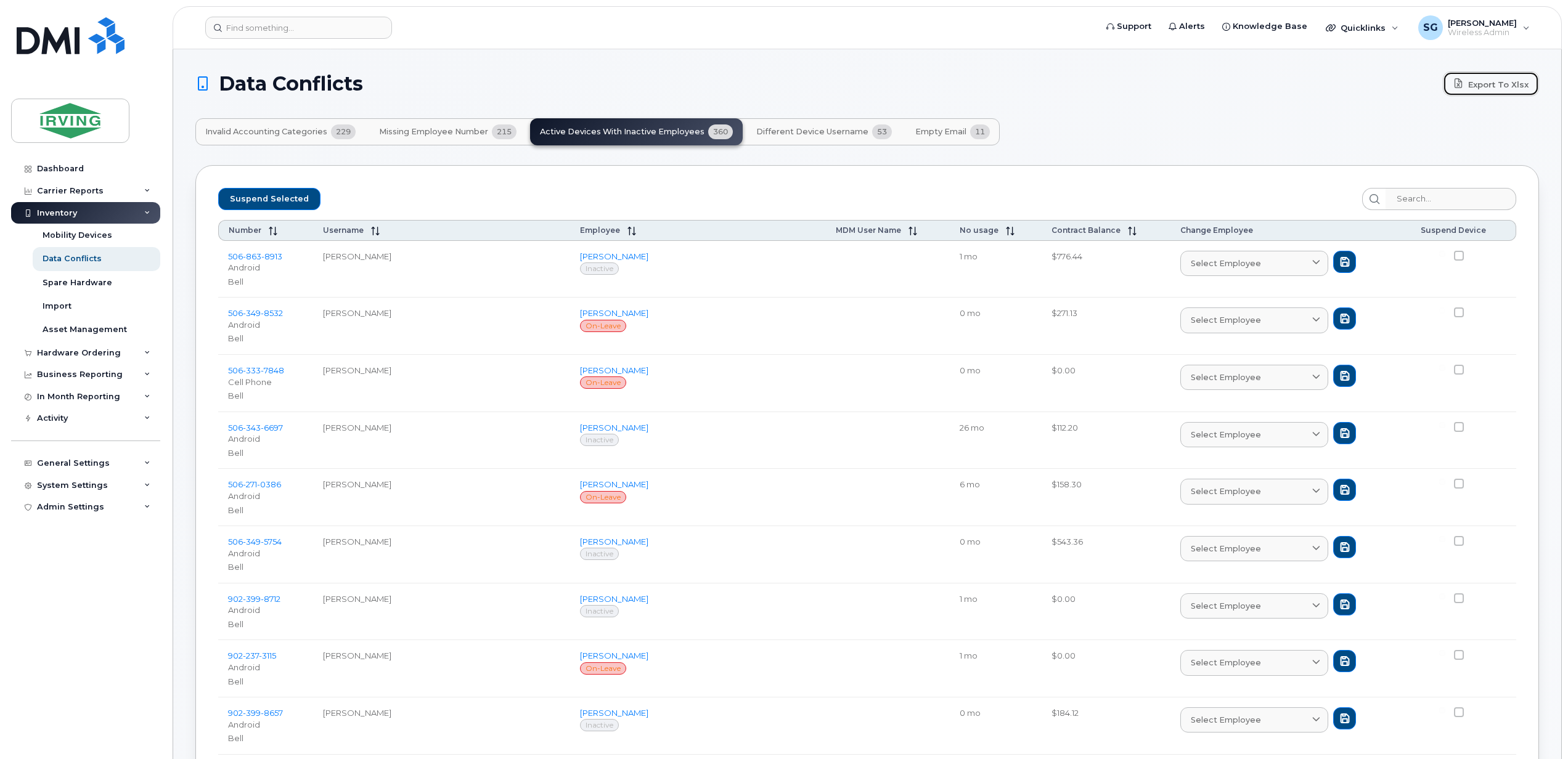
drag, startPoint x: 1485, startPoint y: 85, endPoint x: 1472, endPoint y: 97, distance: 17.7
click at [1485, 85] on link "Export to Xlsx" at bounding box center [1491, 83] width 96 height 24
click at [814, 135] on span "Different Device Username" at bounding box center [812, 131] width 112 height 10
